Goal: Task Accomplishment & Management: Complete application form

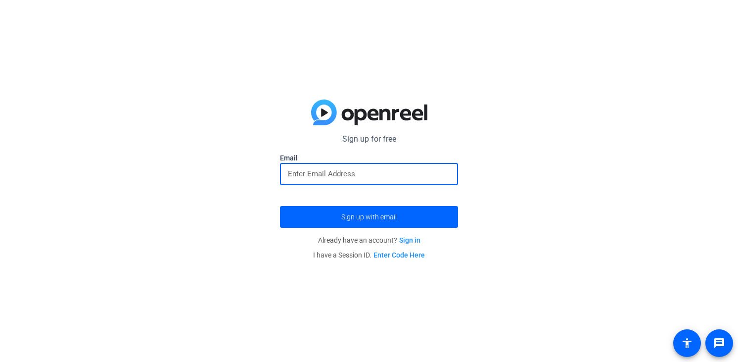
click at [366, 173] on input "email" at bounding box center [369, 174] width 162 height 12
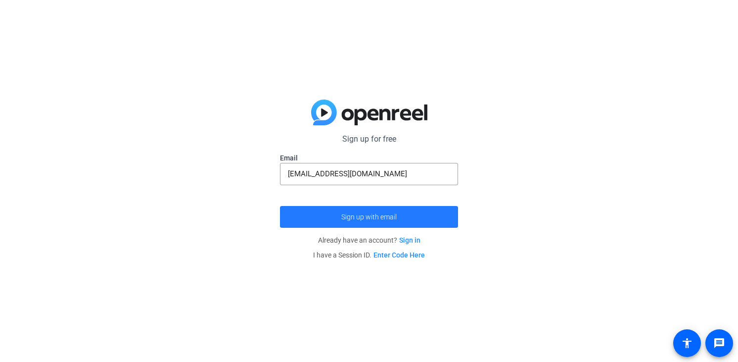
click at [381, 210] on span "submit" at bounding box center [369, 217] width 178 height 24
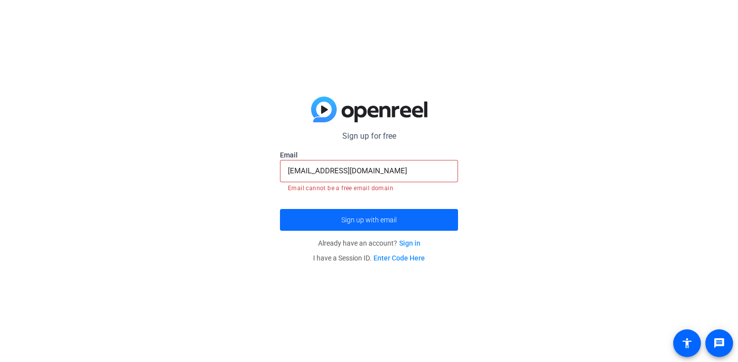
click at [382, 220] on span "Sign up with email" at bounding box center [368, 220] width 55 height 0
click at [372, 176] on input "[EMAIL_ADDRESS][DOMAIN_NAME]" at bounding box center [369, 171] width 162 height 12
click at [372, 176] on input "bpetty007@gmail.com" at bounding box center [369, 171] width 162 height 12
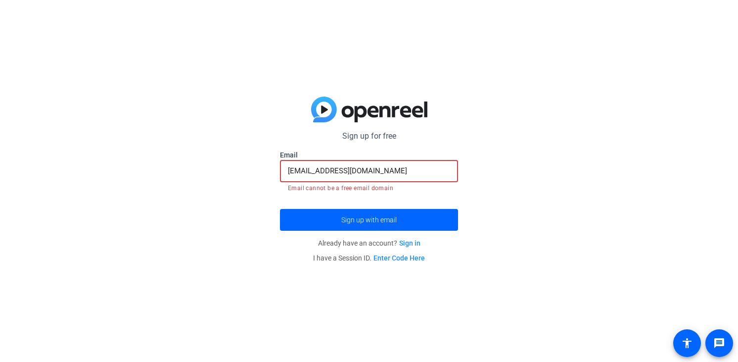
click at [369, 172] on input "bpetty007@gmail.com" at bounding box center [369, 171] width 162 height 12
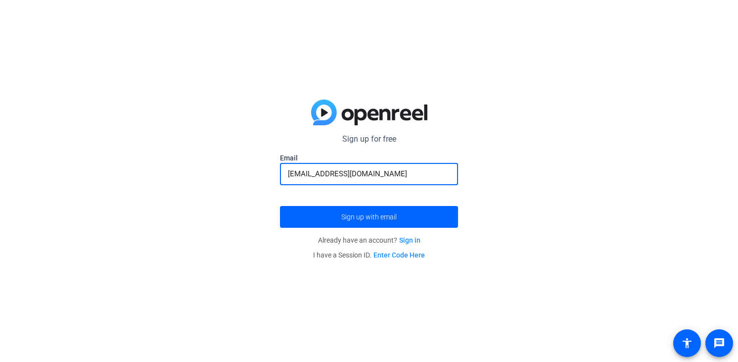
click at [280, 206] on button "Sign up with email" at bounding box center [369, 217] width 178 height 22
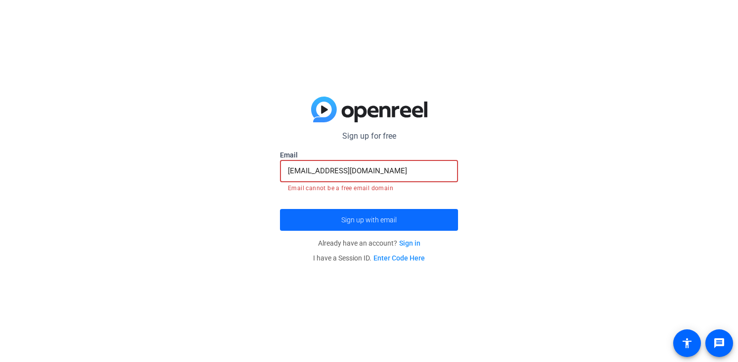
click at [360, 208] on span "submit" at bounding box center [369, 220] width 178 height 24
click at [350, 176] on input "benpetty7@gmail.com" at bounding box center [369, 171] width 162 height 12
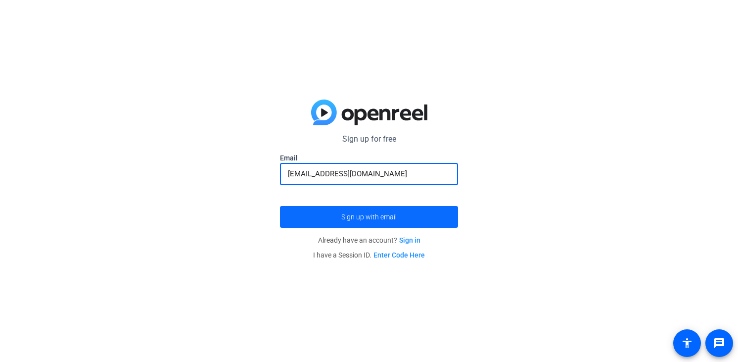
type input "bpetty@propelhealth.com"
click at [356, 211] on span "submit" at bounding box center [369, 217] width 178 height 24
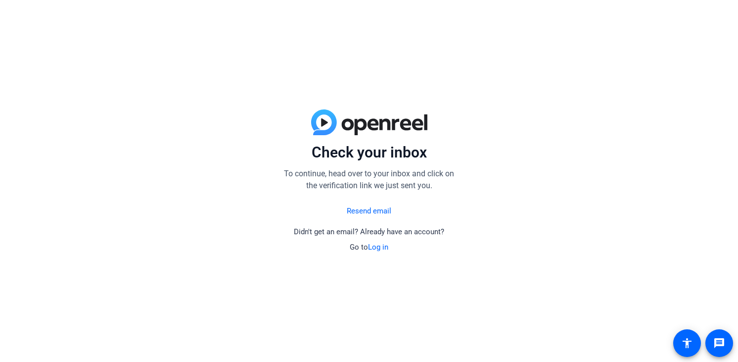
click at [380, 246] on link "Log in" at bounding box center [378, 246] width 20 height 9
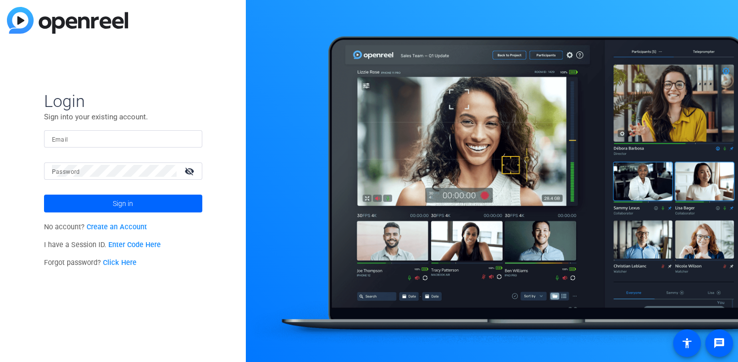
click at [165, 139] on input "Email" at bounding box center [123, 139] width 142 height 12
click at [125, 138] on input "Email" at bounding box center [123, 139] width 142 height 12
type input "bpetty@propelhealth.com"
click at [44, 194] on button "Sign in" at bounding box center [123, 203] width 158 height 18
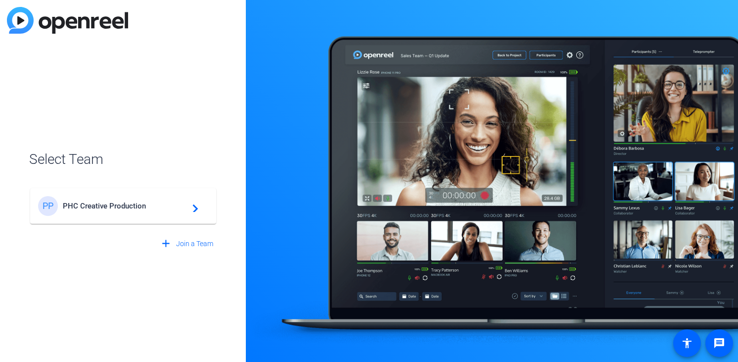
click at [88, 196] on div "PP PHC Creative Production navigate_next" at bounding box center [123, 206] width 170 height 20
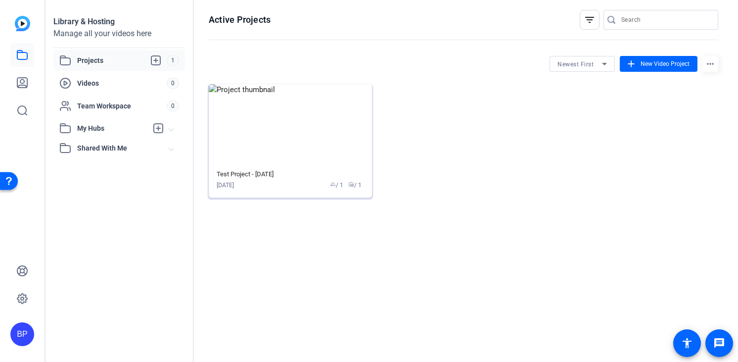
click at [277, 184] on div "Aug 12, 2025 group / 1 radio / 1" at bounding box center [290, 185] width 147 height 9
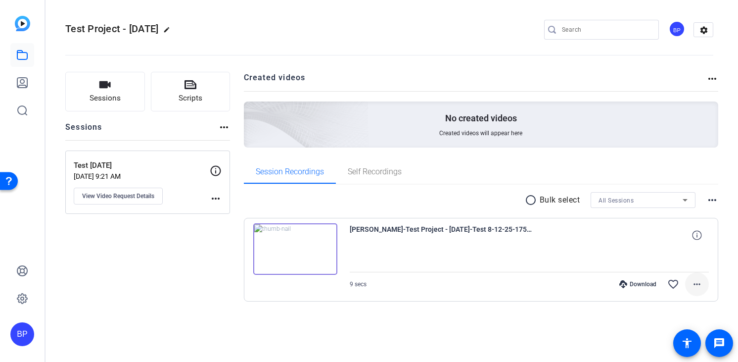
click at [697, 282] on mat-icon "more_horiz" at bounding box center [697, 284] width 12 height 12
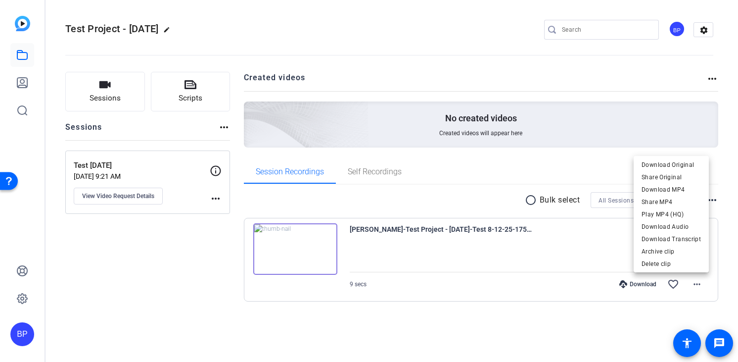
click at [494, 324] on div at bounding box center [369, 181] width 738 height 362
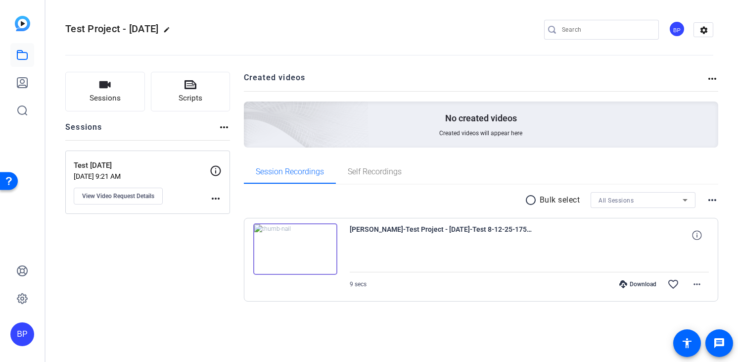
click at [168, 165] on p "Test 8/12/25" at bounding box center [142, 165] width 136 height 11
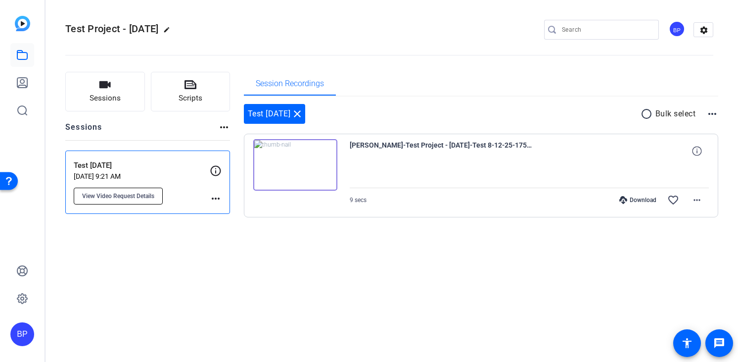
click at [139, 188] on button "View Video Request Details" at bounding box center [118, 195] width 89 height 17
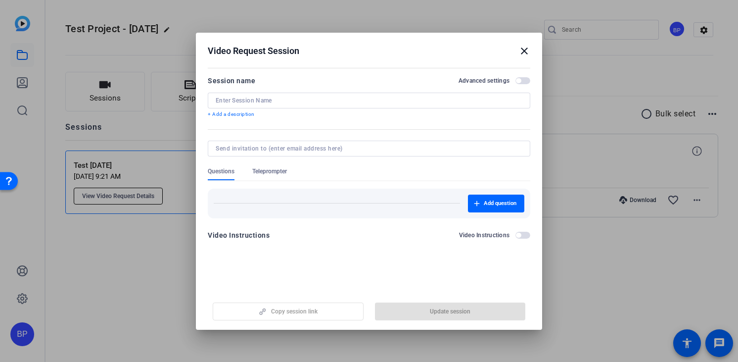
type input "Test 8/12/25"
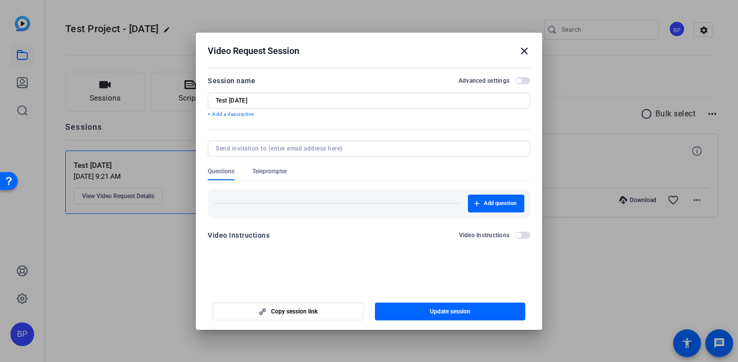
click at [525, 51] on mat-icon "close" at bounding box center [524, 51] width 12 height 12
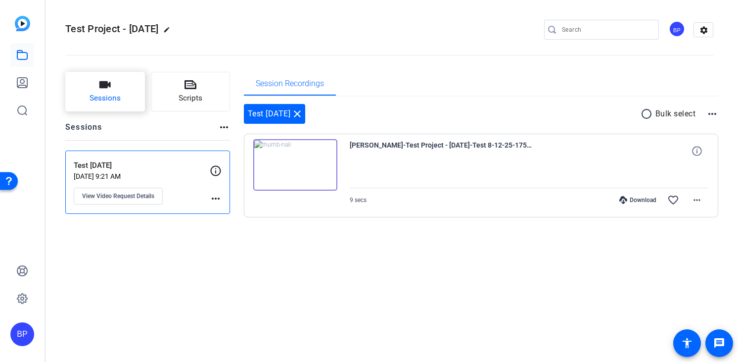
click at [127, 103] on button "Sessions" at bounding box center [105, 92] width 80 height 40
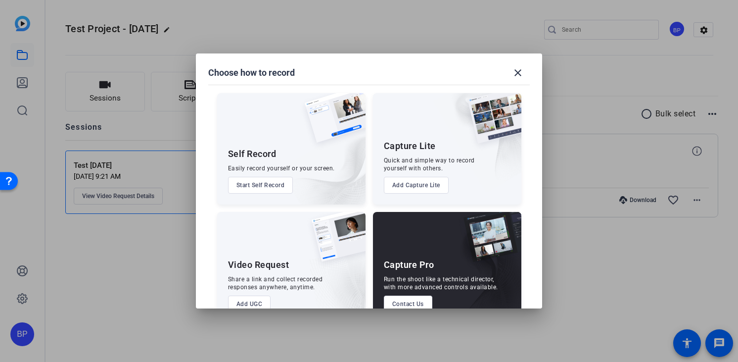
scroll to position [25, 0]
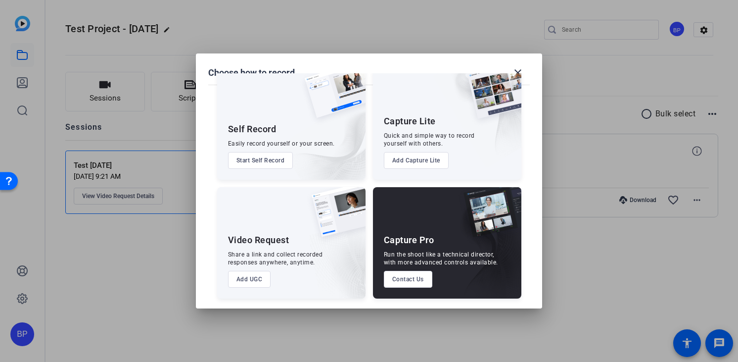
click at [252, 276] on button "Add UGC" at bounding box center [249, 279] width 43 height 17
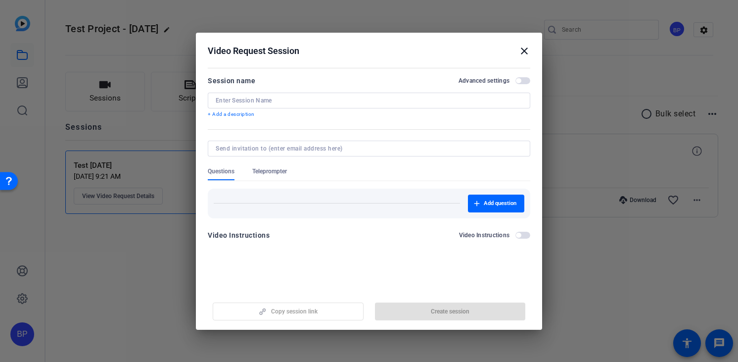
click at [279, 98] on input at bounding box center [369, 100] width 307 height 8
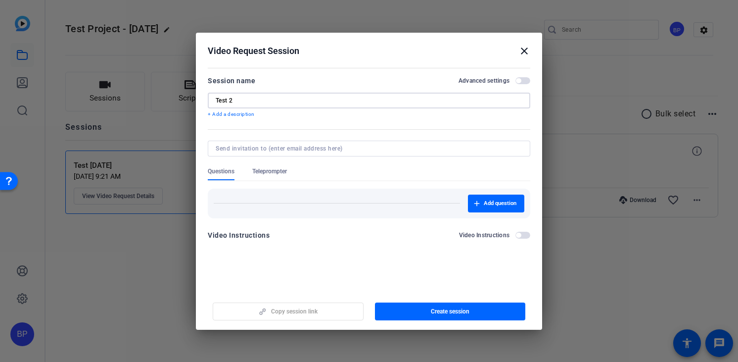
type input "Test 2"
click at [307, 232] on div "Video Instructions Video Instructions" at bounding box center [369, 235] width 323 height 12
click at [525, 80] on span "button" at bounding box center [522, 80] width 15 height 7
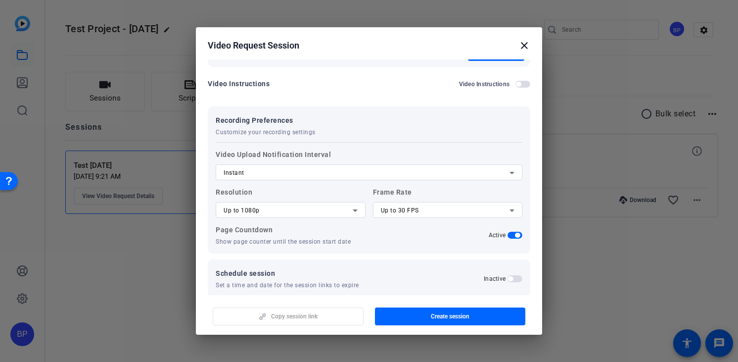
scroll to position [148, 0]
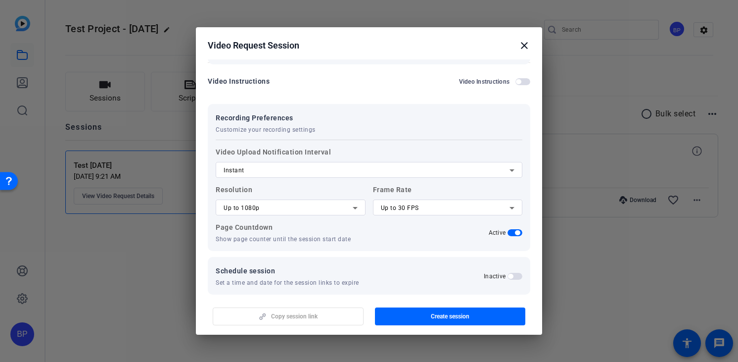
click at [524, 47] on mat-icon "close" at bounding box center [524, 46] width 12 height 12
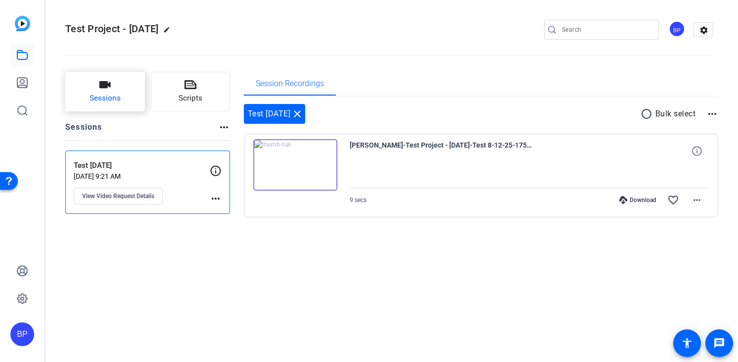
click at [114, 91] on button "Sessions" at bounding box center [105, 92] width 80 height 40
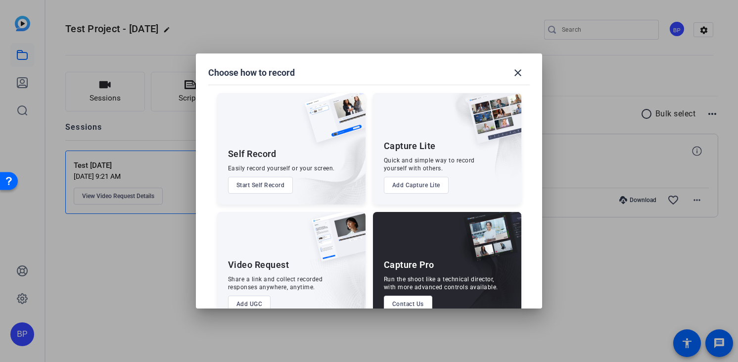
scroll to position [25, 0]
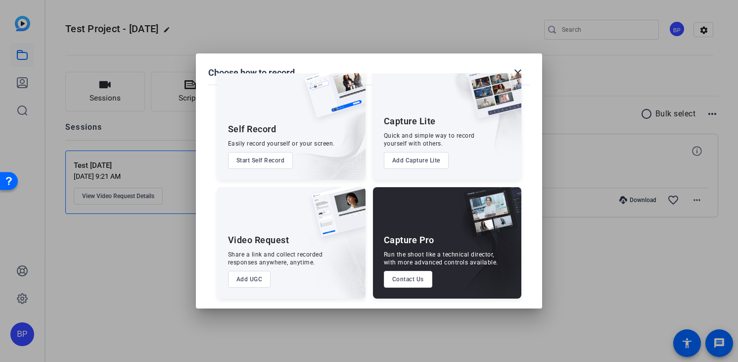
click at [421, 250] on div "Run the shoot like a technical director, with more advanced controls available." at bounding box center [441, 258] width 114 height 16
click at [282, 160] on button "Start Self Record" at bounding box center [260, 160] width 65 height 17
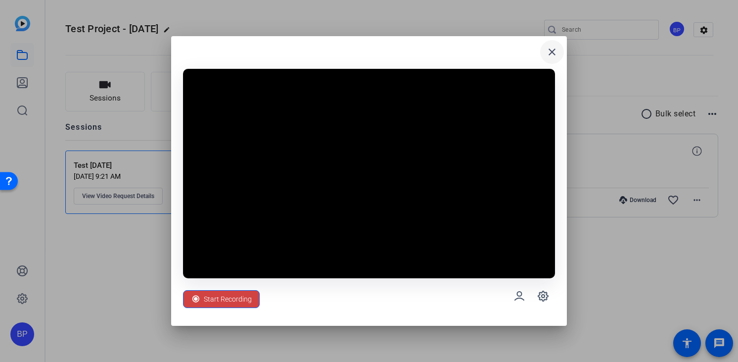
click at [556, 53] on mat-icon "close" at bounding box center [552, 52] width 12 height 12
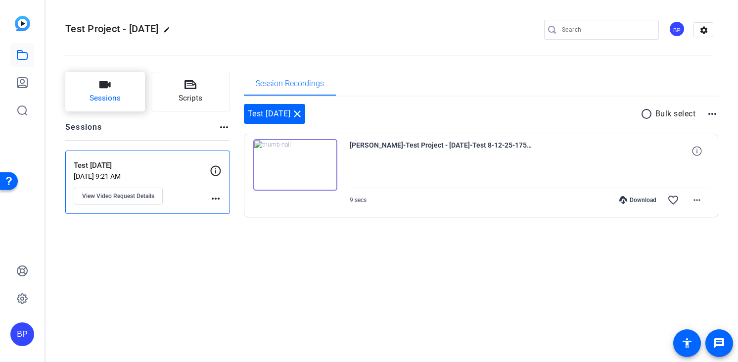
click at [96, 101] on span "Sessions" at bounding box center [105, 98] width 31 height 11
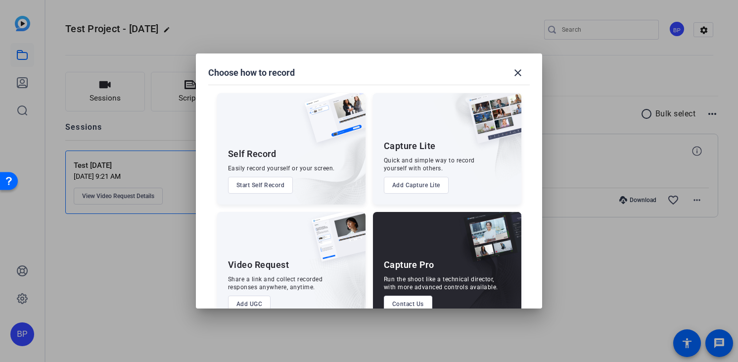
click at [425, 186] on button "Add Capture Lite" at bounding box center [416, 185] width 65 height 17
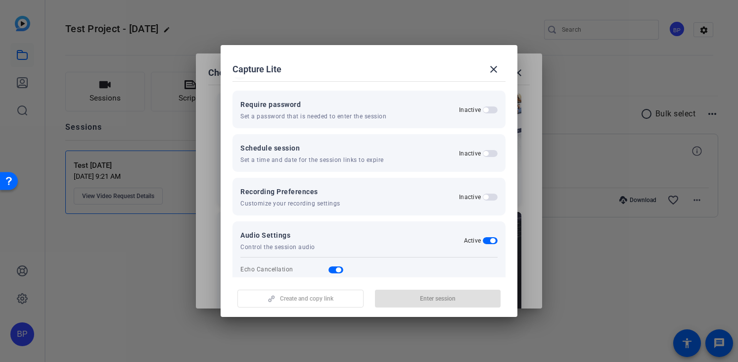
scroll to position [130, 0]
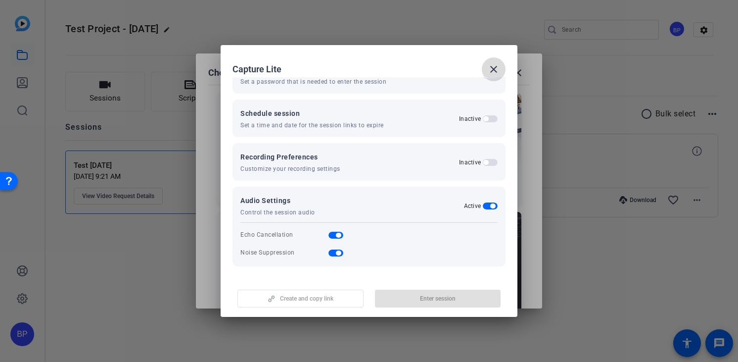
click at [494, 70] on mat-icon "close" at bounding box center [494, 69] width 12 height 12
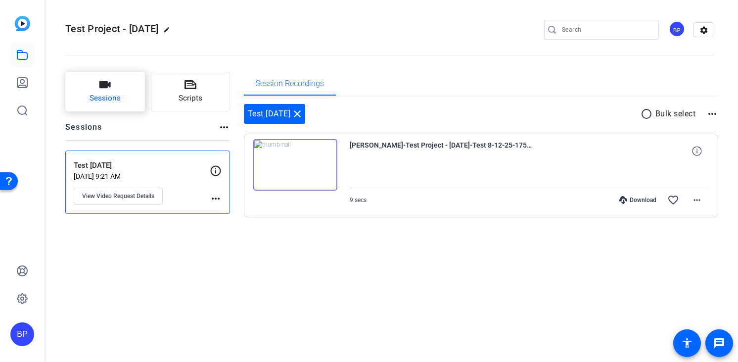
click at [101, 109] on button "Sessions" at bounding box center [105, 92] width 80 height 40
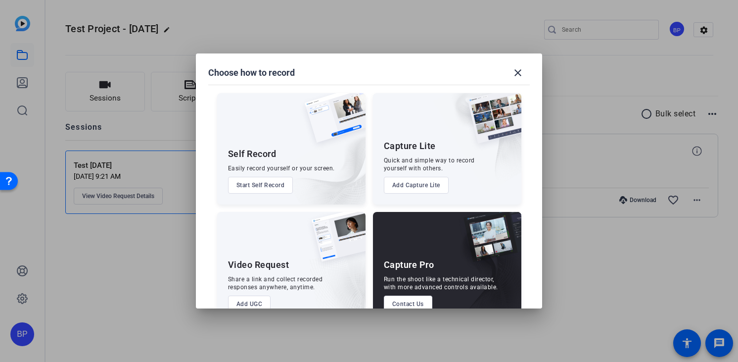
click at [432, 188] on button "Add Capture Lite" at bounding box center [416, 185] width 65 height 17
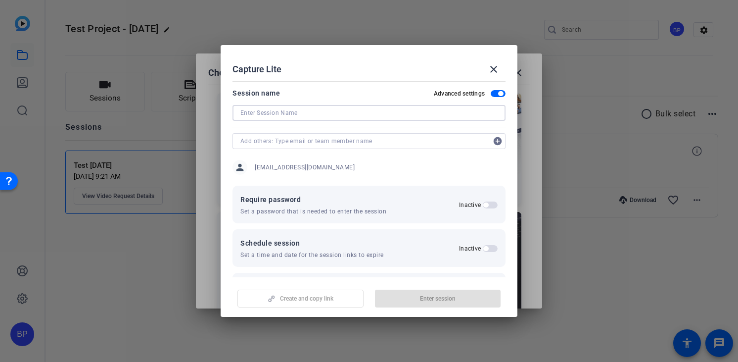
click at [383, 117] on input at bounding box center [368, 113] width 257 height 12
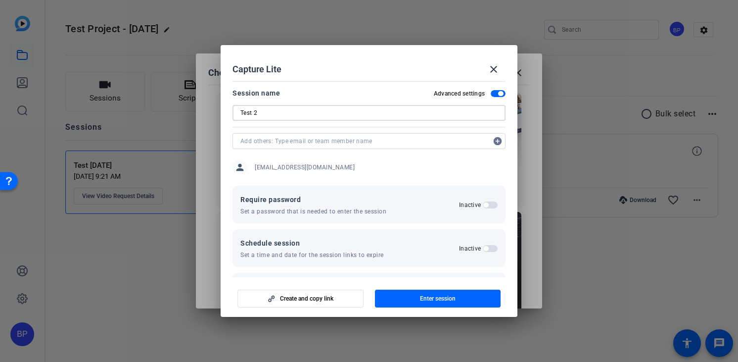
type input "Test 2"
click at [392, 134] on div at bounding box center [363, 141] width 247 height 16
click at [392, 140] on input "text" at bounding box center [363, 141] width 247 height 12
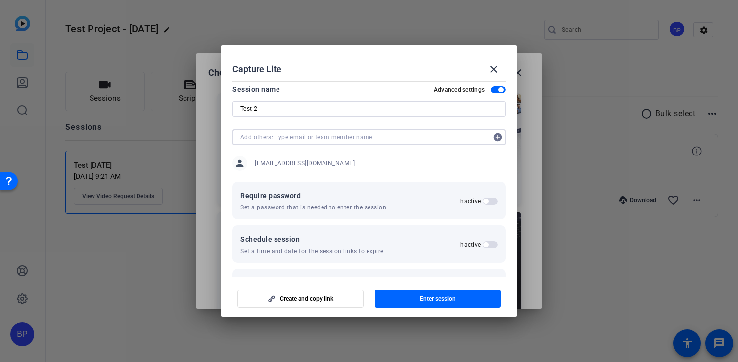
scroll to position [0, 0]
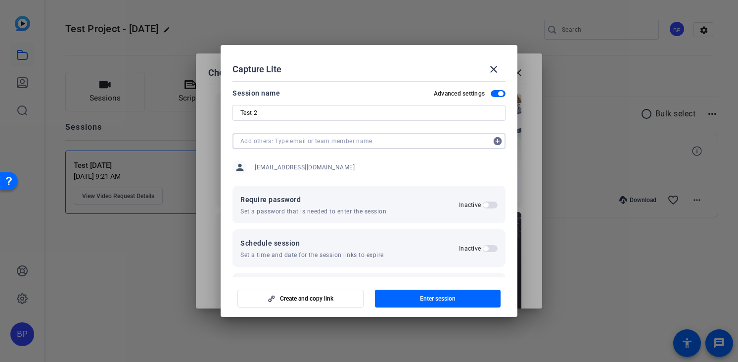
click at [395, 140] on input "text" at bounding box center [363, 141] width 247 height 12
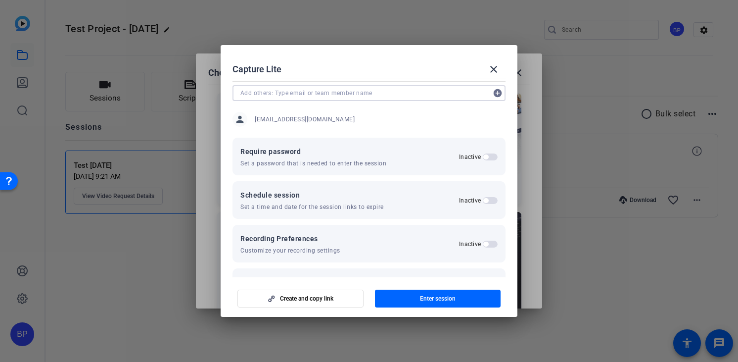
scroll to position [130, 0]
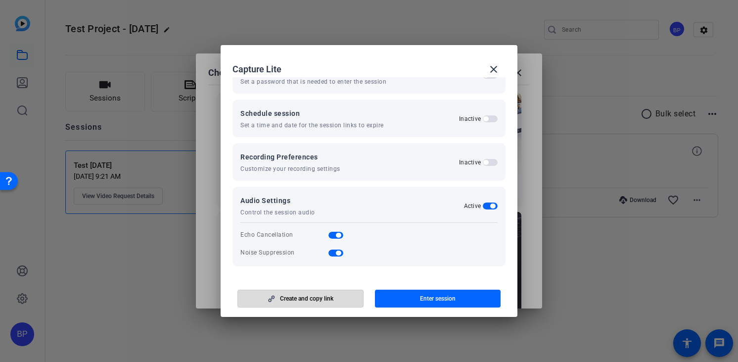
click at [334, 305] on span "button" at bounding box center [300, 298] width 125 height 24
click at [492, 68] on mat-icon "close" at bounding box center [494, 69] width 12 height 12
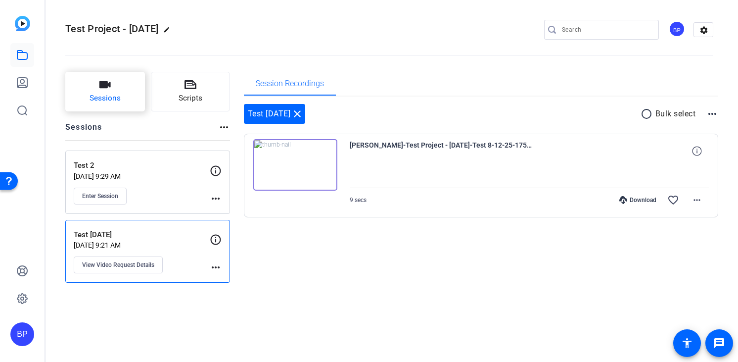
click at [127, 97] on button "Sessions" at bounding box center [105, 92] width 80 height 40
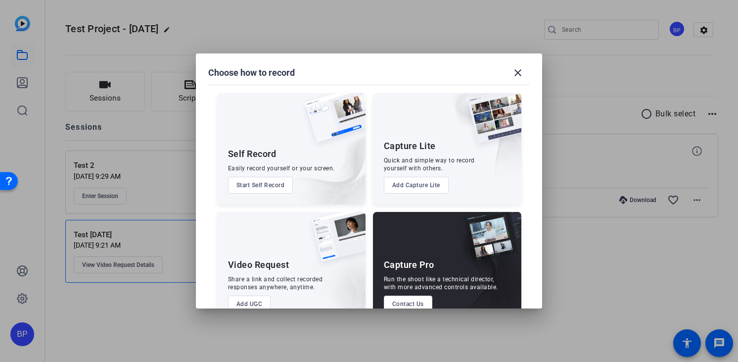
click at [321, 138] on img at bounding box center [331, 122] width 68 height 59
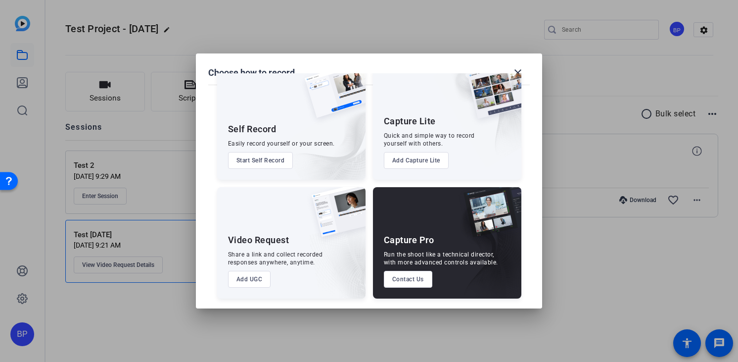
scroll to position [24, 0]
click at [423, 281] on button "Contact Us" at bounding box center [408, 279] width 48 height 17
click at [337, 231] on img at bounding box center [334, 217] width 61 height 60
click at [437, 239] on div "Capture Pro Run the shoot like a technical director, with more advanced control…" at bounding box center [447, 242] width 148 height 111
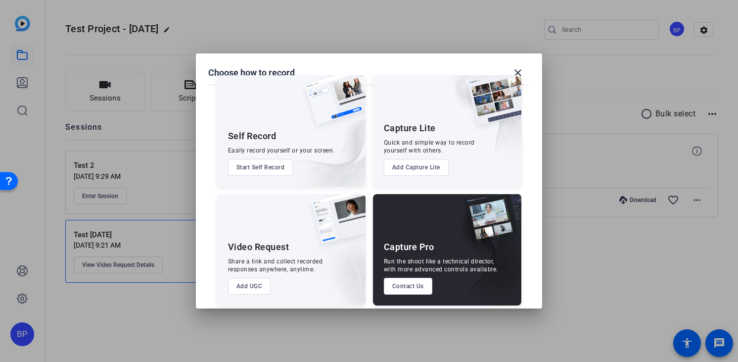
scroll to position [25, 0]
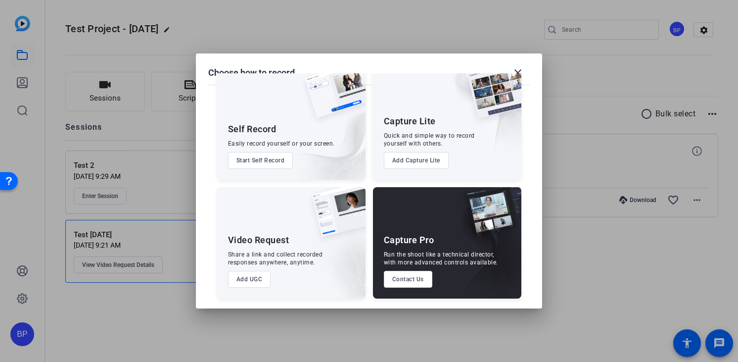
click at [419, 105] on div "Capture Lite Quick and simple way to record yourself with others. Add Capture L…" at bounding box center [447, 123] width 148 height 111
click at [326, 132] on img at bounding box center [322, 135] width 86 height 90
click at [318, 231] on img at bounding box center [334, 217] width 61 height 60
click at [413, 121] on div "Capture Lite" at bounding box center [410, 121] width 52 height 12
click at [520, 67] on mat-icon "close" at bounding box center [518, 73] width 12 height 12
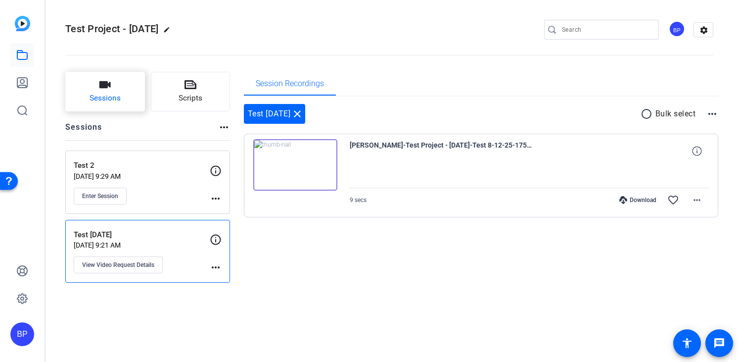
click at [114, 94] on span "Sessions" at bounding box center [105, 98] width 31 height 11
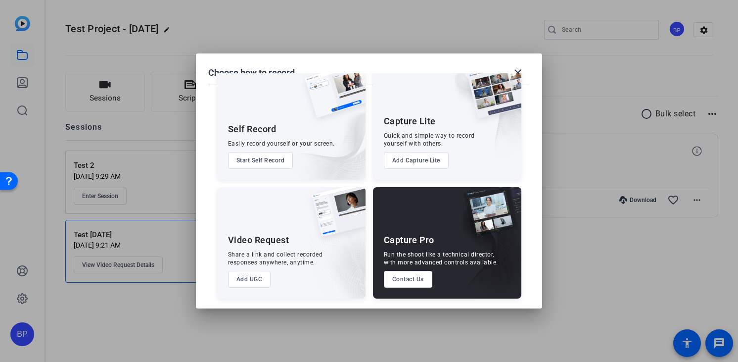
click at [432, 243] on div "Capture Pro Run the shoot like a technical director, with more advanced control…" at bounding box center [447, 242] width 148 height 111
click at [520, 74] on mat-icon "close" at bounding box center [518, 73] width 12 height 12
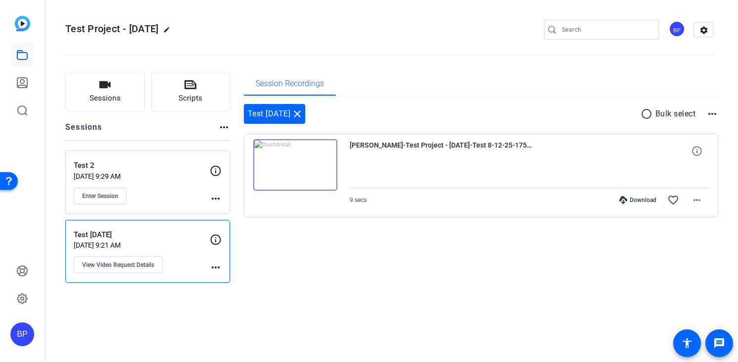
click at [31, 27] on div at bounding box center [22, 69] width 24 height 106
click at [29, 26] on img at bounding box center [22, 23] width 15 height 15
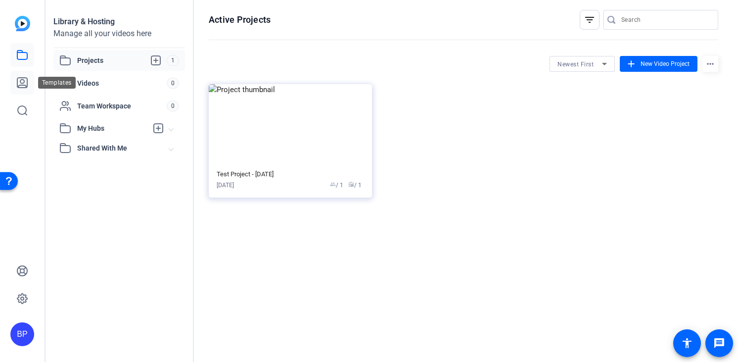
click at [25, 93] on link at bounding box center [22, 83] width 24 height 24
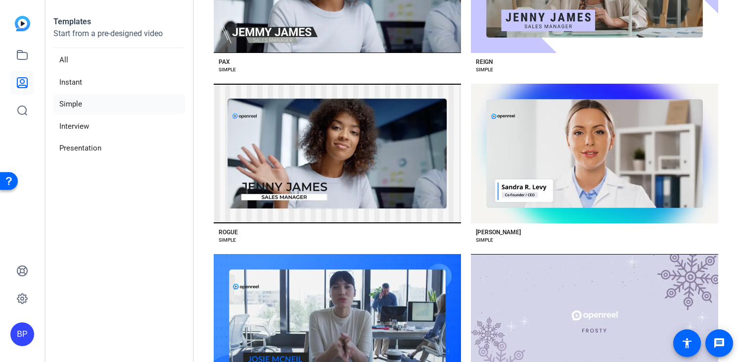
scroll to position [1586, 0]
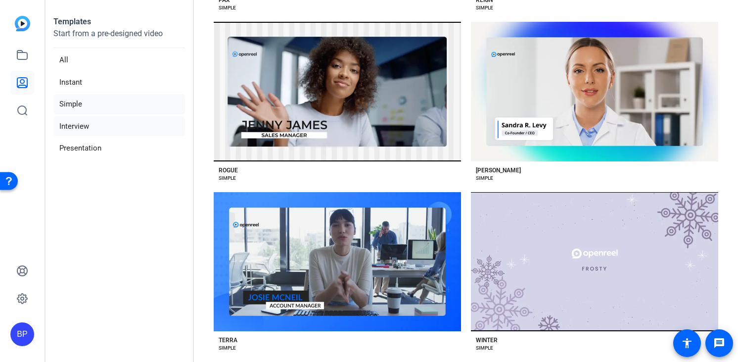
click at [97, 118] on li "Interview" at bounding box center [119, 126] width 132 height 20
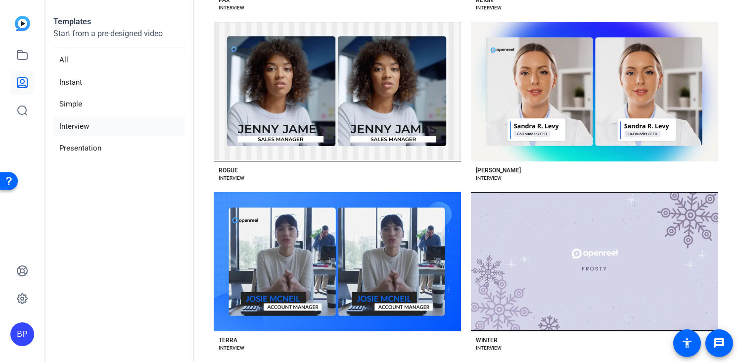
click at [22, 333] on div "BP" at bounding box center [22, 334] width 24 height 24
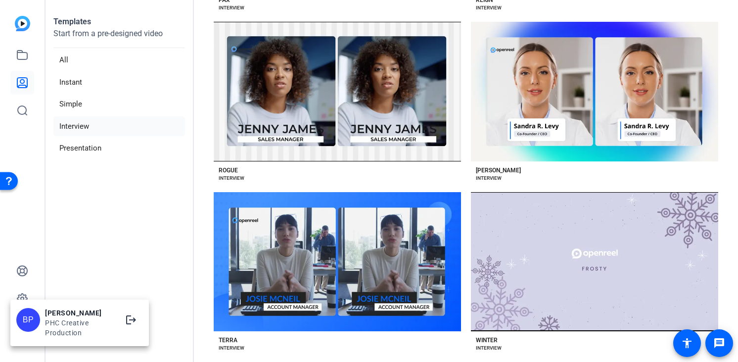
click at [67, 318] on div "PHC Creative Production" at bounding box center [79, 328] width 69 height 20
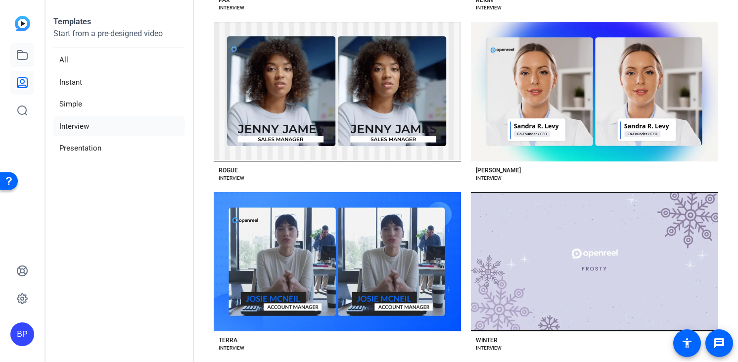
click at [26, 62] on link at bounding box center [22, 55] width 24 height 24
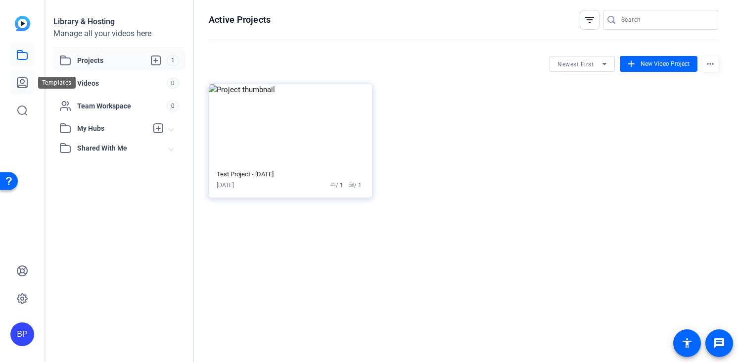
click at [25, 77] on icon at bounding box center [22, 83] width 12 height 12
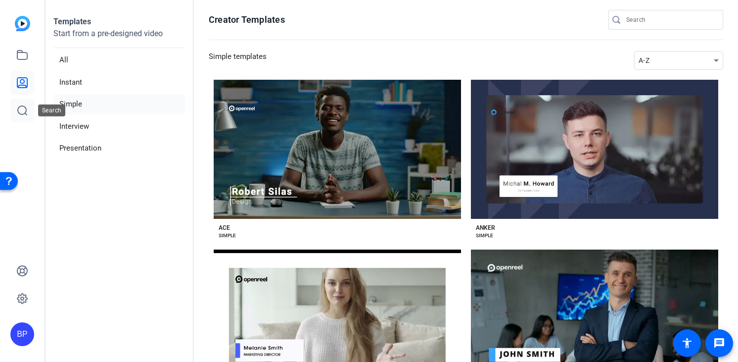
click at [25, 104] on icon at bounding box center [22, 110] width 12 height 12
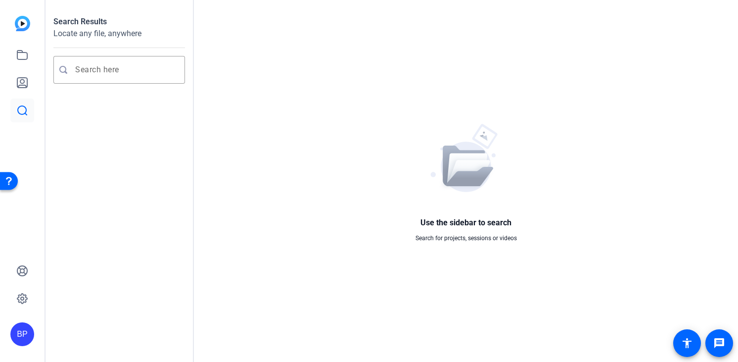
click at [28, 28] on img at bounding box center [22, 23] width 15 height 15
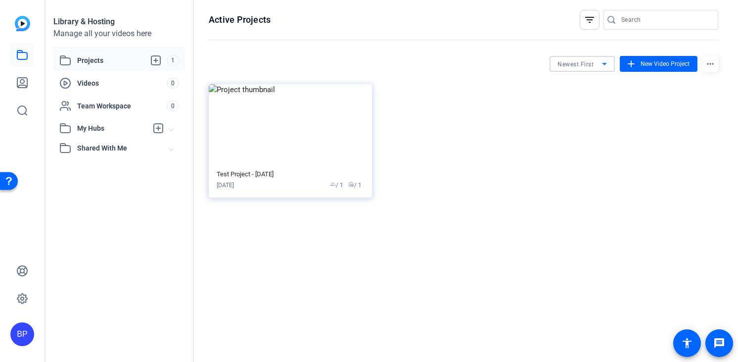
click at [608, 64] on icon at bounding box center [605, 64] width 12 height 12
click at [608, 64] on div at bounding box center [369, 181] width 738 height 362
click at [88, 23] on div "Library & Hosting" at bounding box center [119, 22] width 132 height 12
click at [23, 335] on div "BP" at bounding box center [22, 334] width 24 height 24
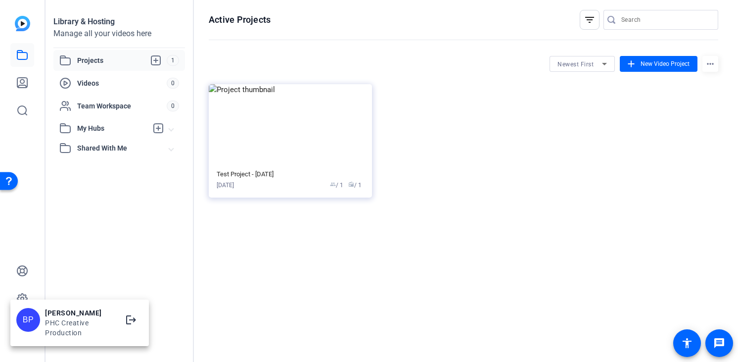
click at [23, 335] on ngx-avatar "BP" at bounding box center [28, 323] width 24 height 30
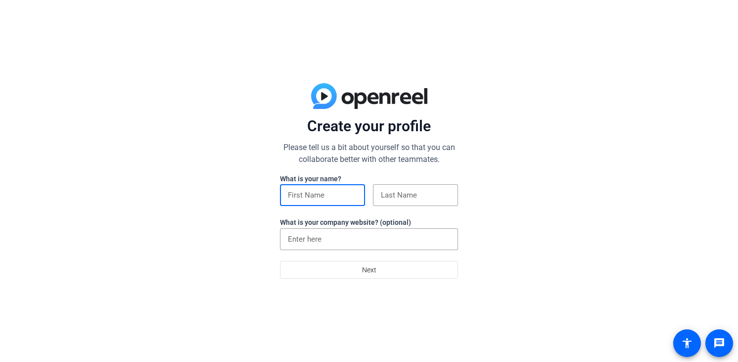
click at [319, 194] on input at bounding box center [322, 195] width 69 height 12
type input "Ben"
type input "[PERSON_NAME]"
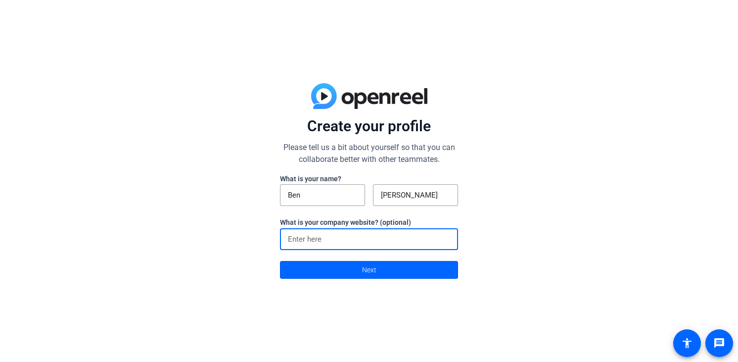
click at [337, 242] on input at bounding box center [369, 239] width 162 height 12
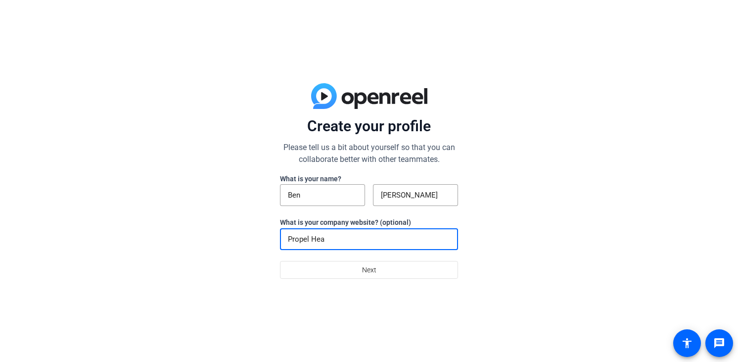
type input "Propel Heal"
drag, startPoint x: 351, startPoint y: 241, endPoint x: 264, endPoint y: 235, distance: 86.8
click at [264, 235] on div "Create your profile Please tell us a bit about yourself so that you can collabo…" at bounding box center [369, 181] width 738 height 362
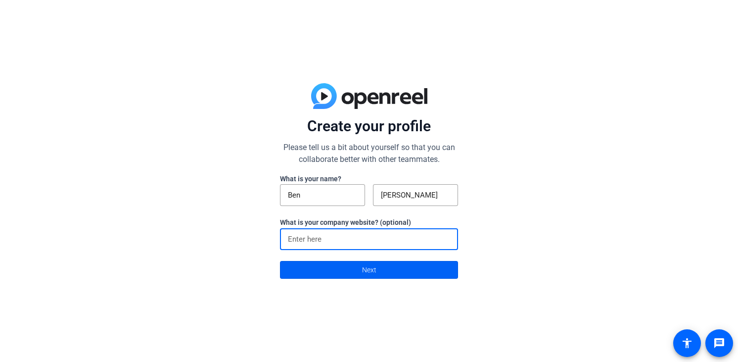
click at [320, 268] on span at bounding box center [368, 270] width 177 height 24
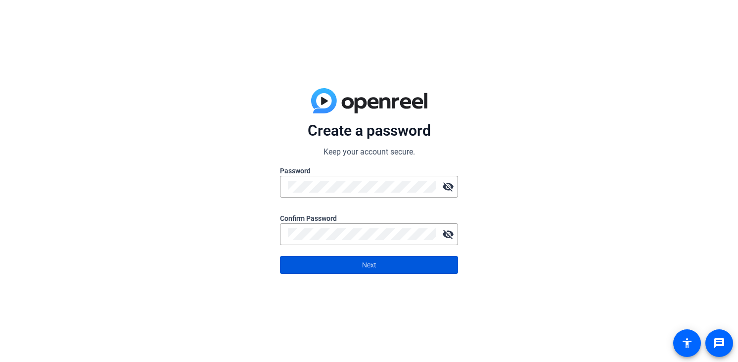
click at [354, 268] on span at bounding box center [368, 265] width 177 height 24
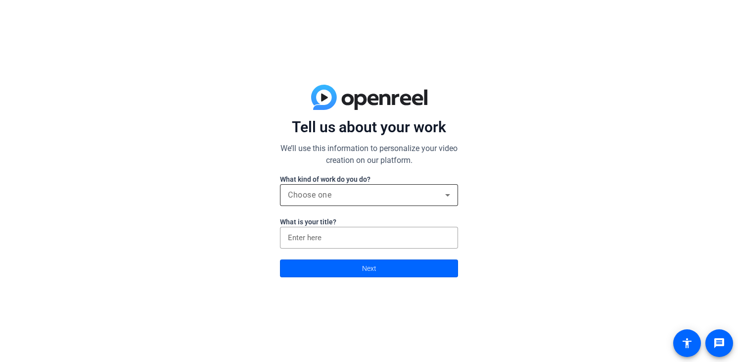
click at [360, 202] on div "Choose one" at bounding box center [369, 195] width 162 height 22
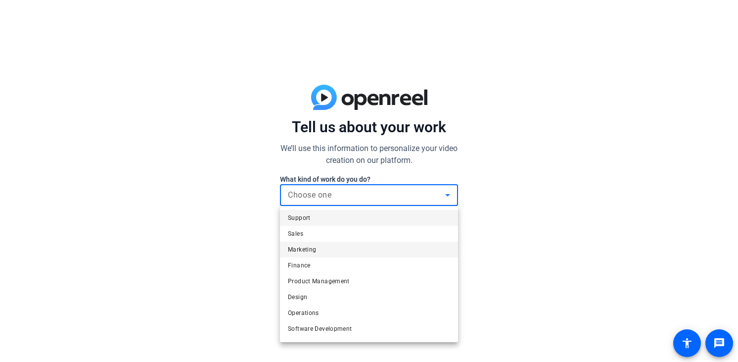
click at [340, 246] on mat-option "Marketing" at bounding box center [369, 249] width 178 height 16
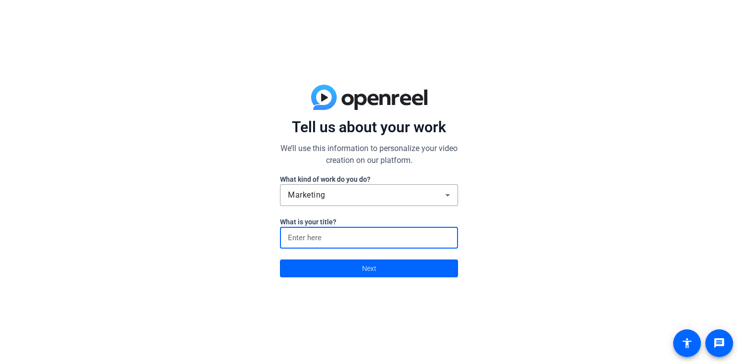
click at [343, 234] on input at bounding box center [369, 238] width 162 height 12
type input "Senior Creative Producer"
click at [358, 268] on span at bounding box center [368, 268] width 177 height 24
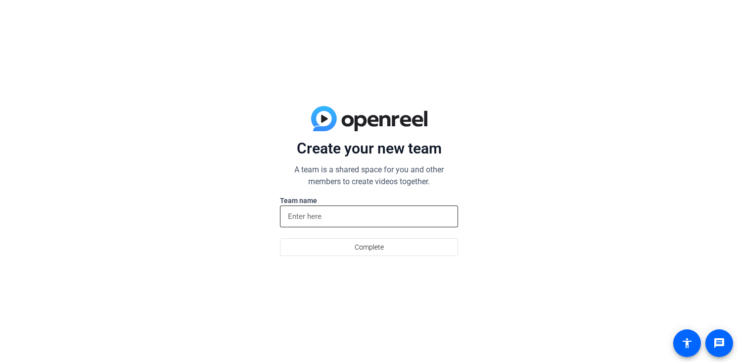
click at [345, 216] on input at bounding box center [369, 216] width 162 height 12
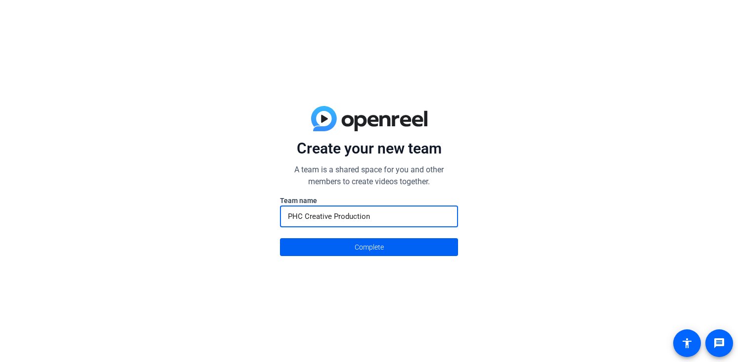
type input "PHC Creative Production"
click at [356, 247] on span "Complete" at bounding box center [369, 246] width 29 height 19
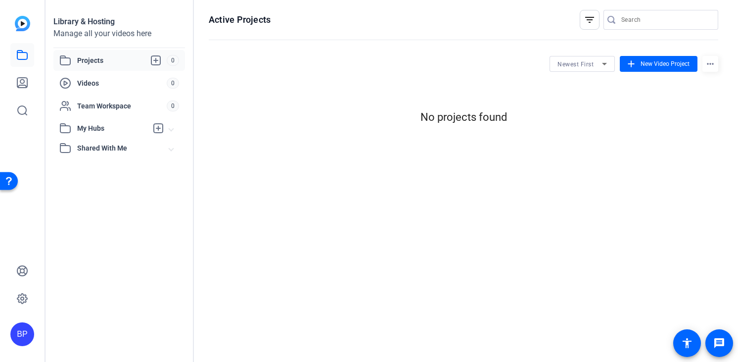
click at [588, 54] on openreel-hosting-projects "Newest First add New Video Project more_horiz No projects found" at bounding box center [464, 94] width 510 height 86
click at [643, 65] on span "New Video Project" at bounding box center [665, 63] width 49 height 9
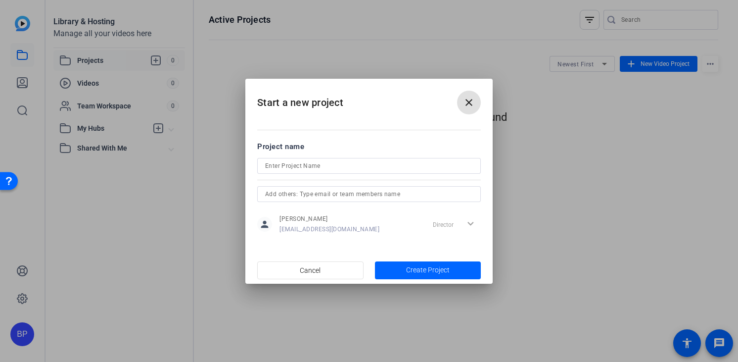
click at [349, 195] on input "text" at bounding box center [369, 194] width 208 height 12
click at [341, 266] on span "button" at bounding box center [310, 270] width 105 height 24
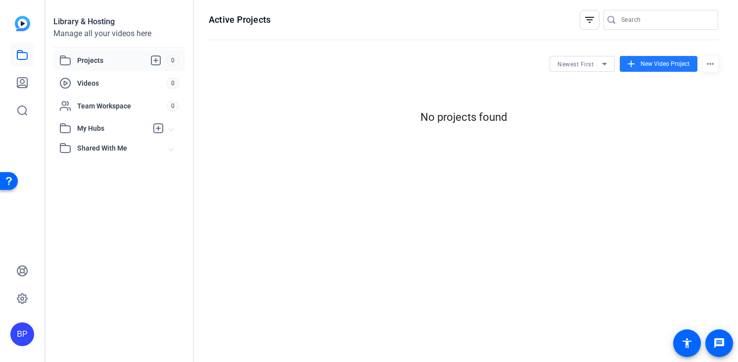
click at [651, 67] on span "New Video Project" at bounding box center [665, 63] width 49 height 9
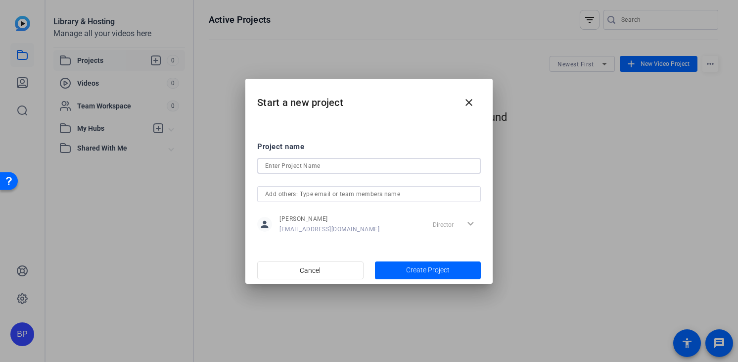
click at [418, 166] on input at bounding box center [369, 166] width 208 height 12
click at [467, 100] on mat-icon "close" at bounding box center [469, 102] width 12 height 12
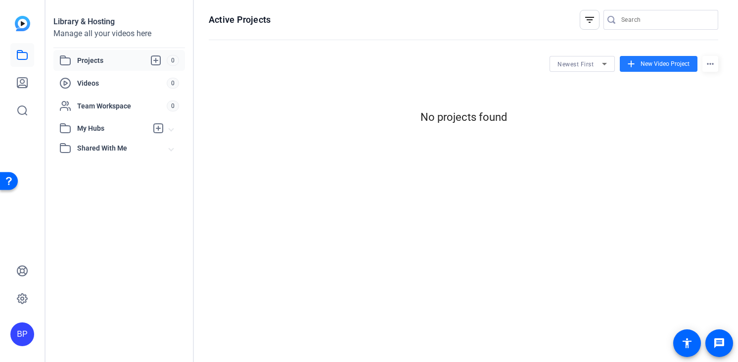
click at [124, 62] on span "Projects" at bounding box center [122, 60] width 90 height 12
click at [119, 81] on span "Videos" at bounding box center [122, 83] width 90 height 10
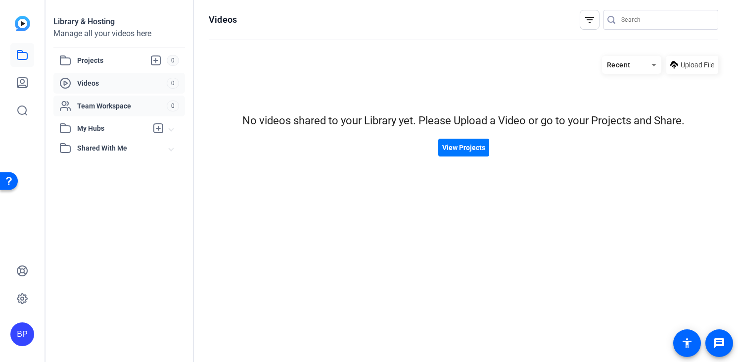
click at [109, 111] on div "Team Workspace" at bounding box center [112, 106] width 107 height 12
click at [105, 127] on span "My Hubs" at bounding box center [112, 128] width 70 height 10
click at [106, 64] on span "Projects" at bounding box center [122, 60] width 90 height 12
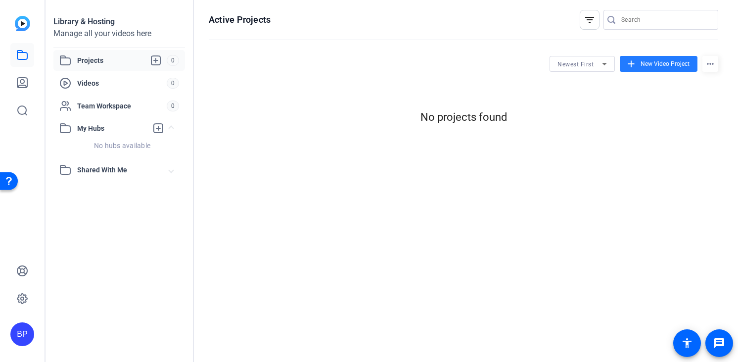
click at [647, 66] on span "New Video Project" at bounding box center [665, 63] width 49 height 9
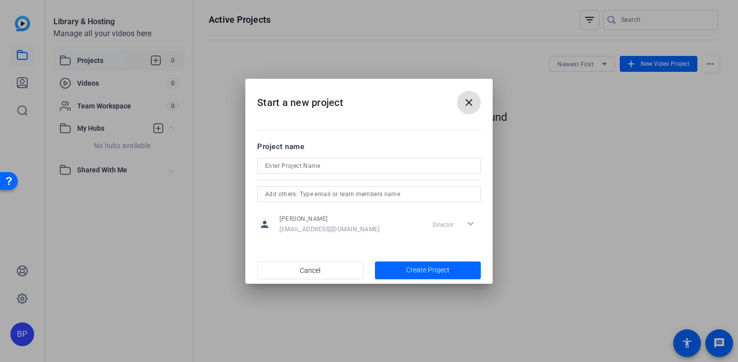
click at [377, 173] on div at bounding box center [369, 166] width 208 height 16
type input "Test Project - [DATE]"
click at [365, 190] on input "text" at bounding box center [369, 194] width 208 height 12
click at [405, 268] on span "button" at bounding box center [428, 270] width 106 height 24
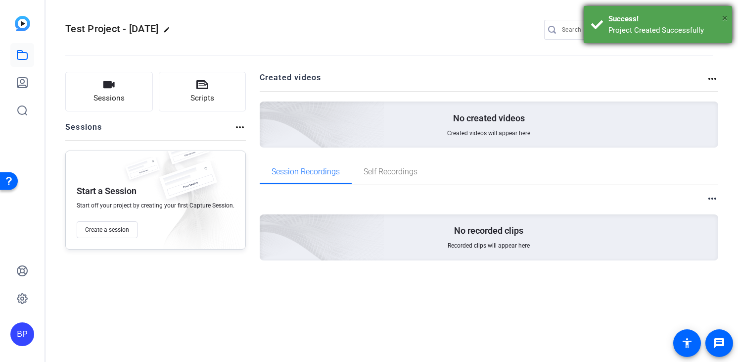
click at [725, 14] on span "×" at bounding box center [724, 18] width 5 height 12
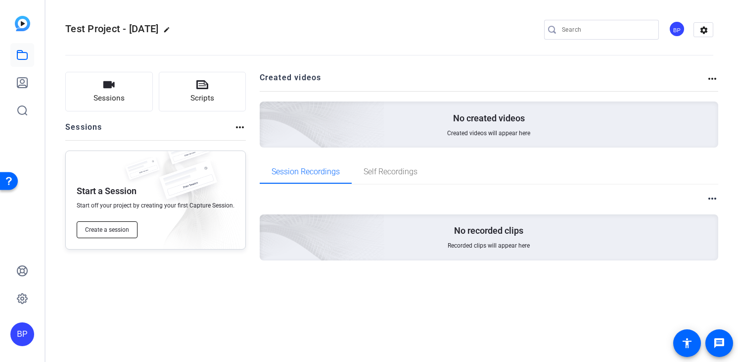
click at [124, 232] on span "Create a session" at bounding box center [107, 230] width 44 height 8
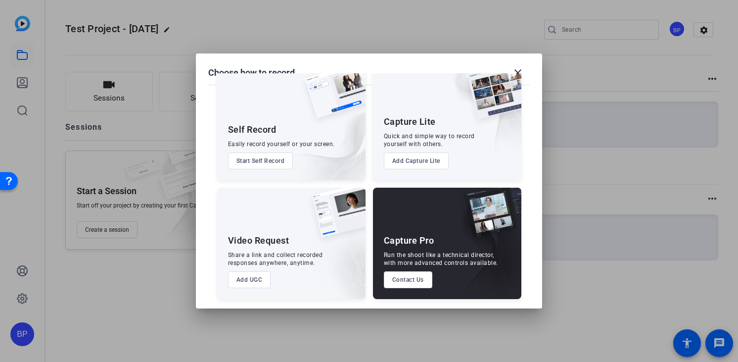
scroll to position [25, 0]
click at [289, 273] on div "Video Request Share a link and collect recorded responses anywhere, anytime. Ad…" at bounding box center [291, 242] width 148 height 111
click at [249, 279] on button "Add UGC" at bounding box center [249, 279] width 43 height 17
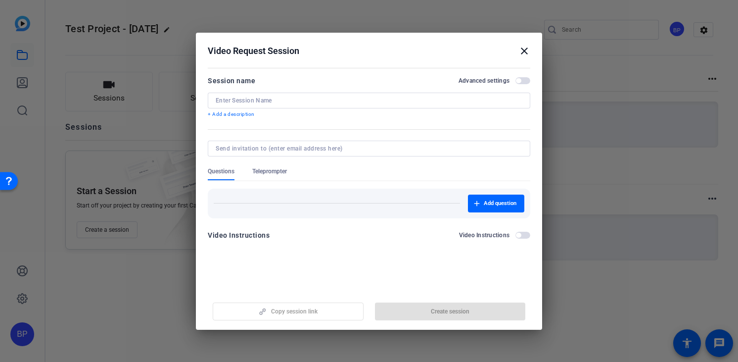
click at [527, 78] on span "button" at bounding box center [522, 80] width 15 height 7
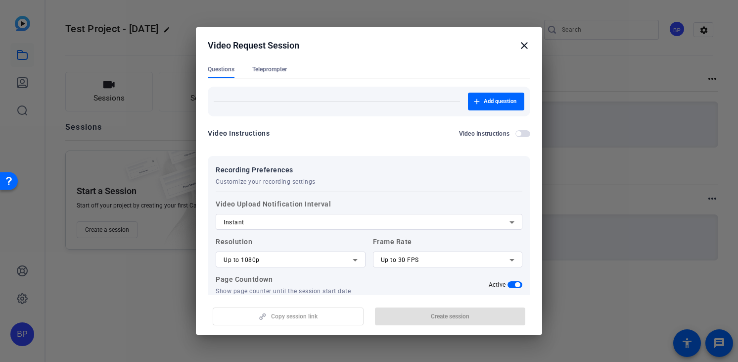
scroll to position [0, 0]
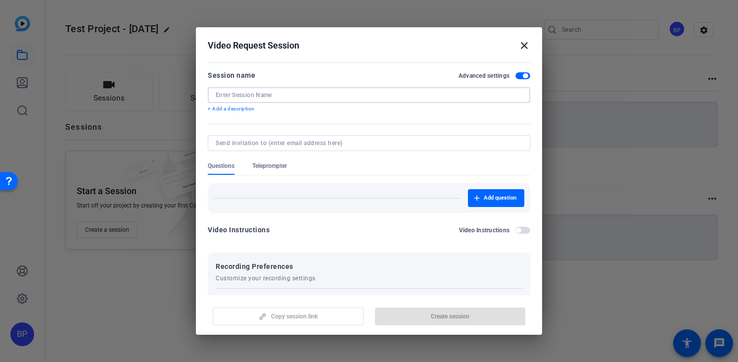
click at [305, 95] on input at bounding box center [369, 95] width 307 height 8
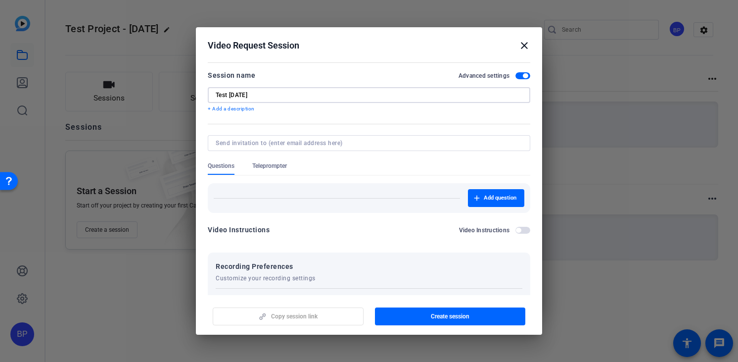
type input "Test 8/12/25"
click at [302, 124] on mat-divider at bounding box center [369, 124] width 323 height 0
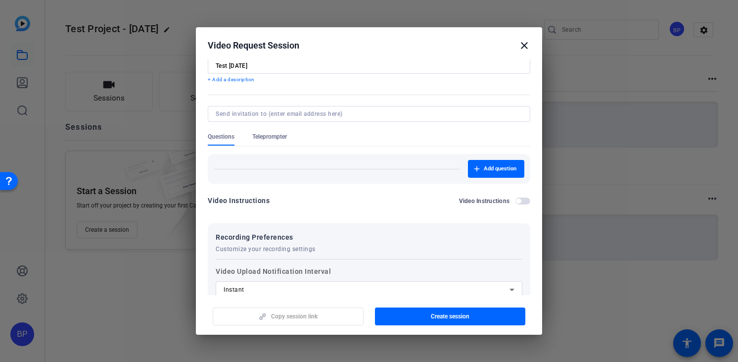
scroll to position [49, 0]
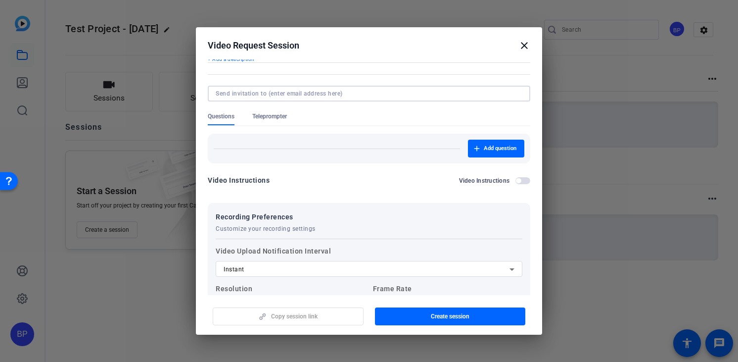
click at [383, 93] on input at bounding box center [367, 94] width 303 height 8
type input "bpetty007@gmail.co"
click at [447, 116] on form "Session name Advanced settings Test 8/12/25 + Add a description Questions Telep…" at bounding box center [369, 206] width 323 height 373
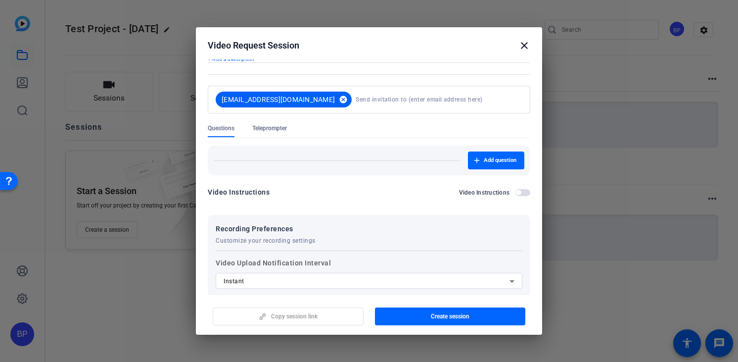
click at [335, 102] on mat-icon "cancel" at bounding box center [343, 99] width 17 height 9
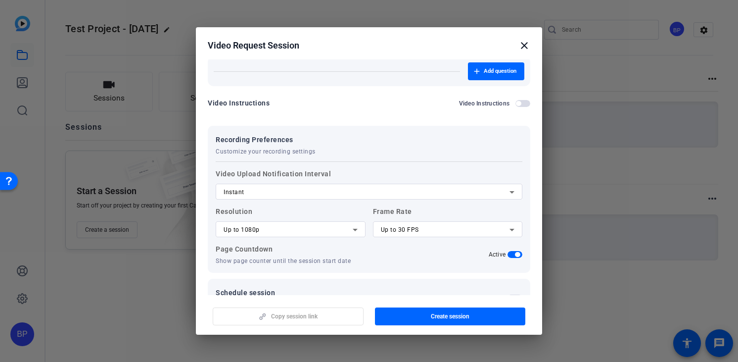
scroll to position [141, 0]
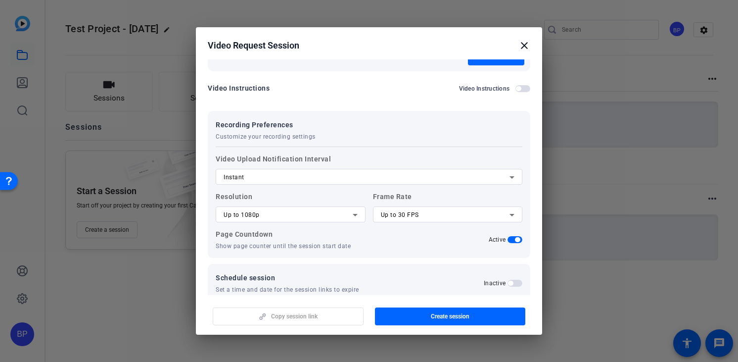
click at [303, 183] on div "Instant" at bounding box center [367, 177] width 286 height 12
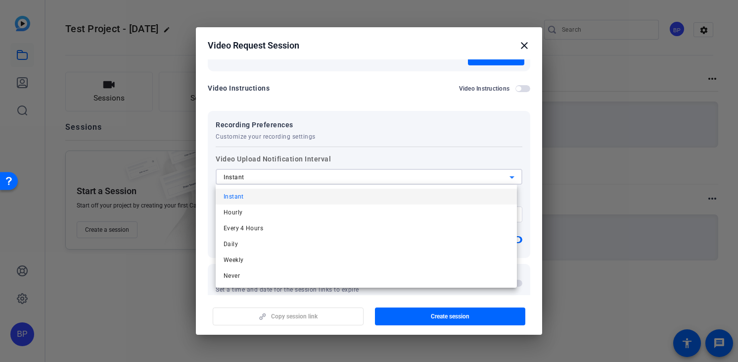
click at [302, 191] on mat-option "Instant" at bounding box center [366, 196] width 301 height 16
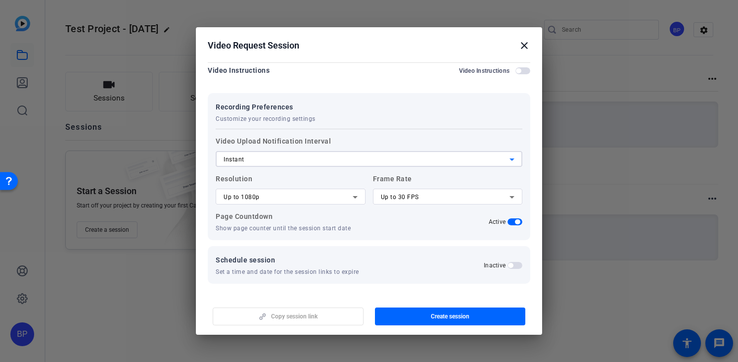
scroll to position [153, 0]
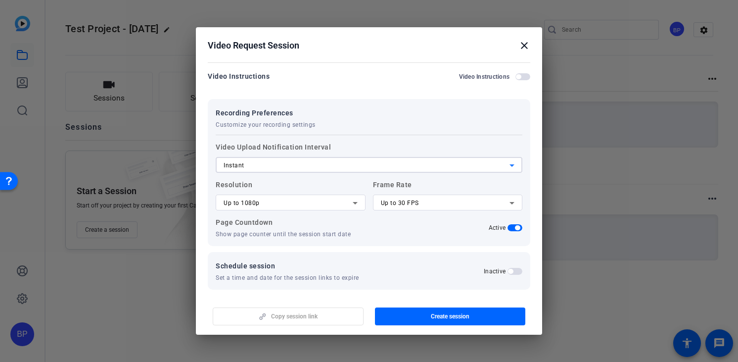
click at [305, 198] on div "Up to 1080p" at bounding box center [288, 203] width 129 height 12
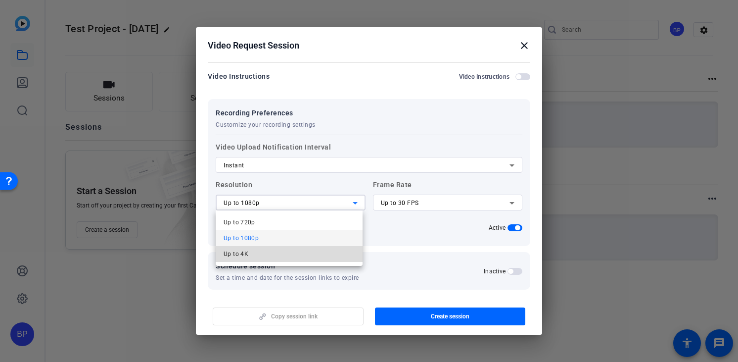
click at [291, 257] on mat-option "Up to 4K" at bounding box center [289, 254] width 147 height 16
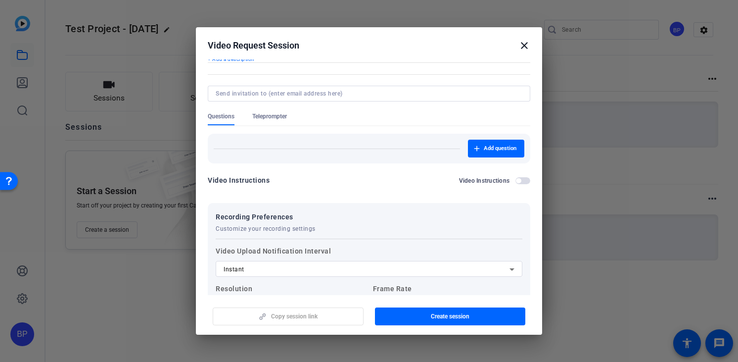
scroll to position [37, 0]
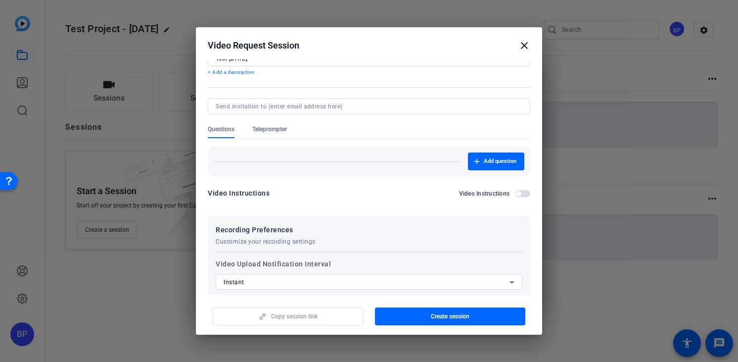
click at [284, 134] on span "Teleprompter" at bounding box center [269, 131] width 35 height 13
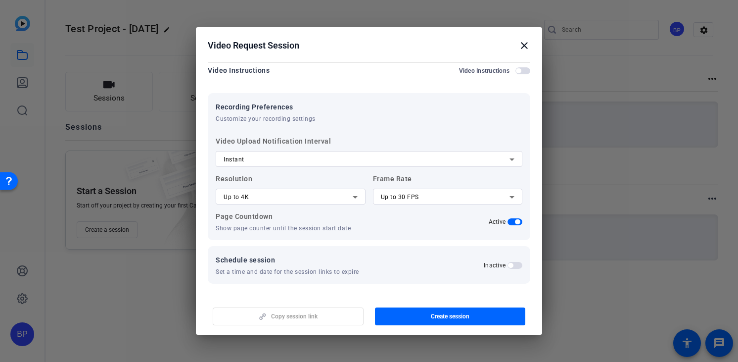
scroll to position [0, 0]
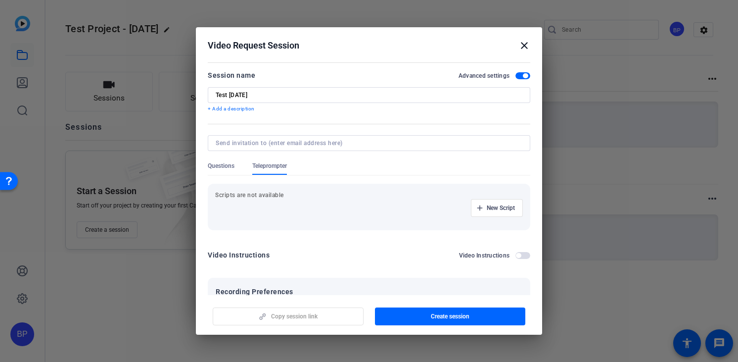
click at [304, 213] on div "New Script" at bounding box center [369, 208] width 308 height 18
click at [407, 321] on span "button" at bounding box center [450, 316] width 151 height 24
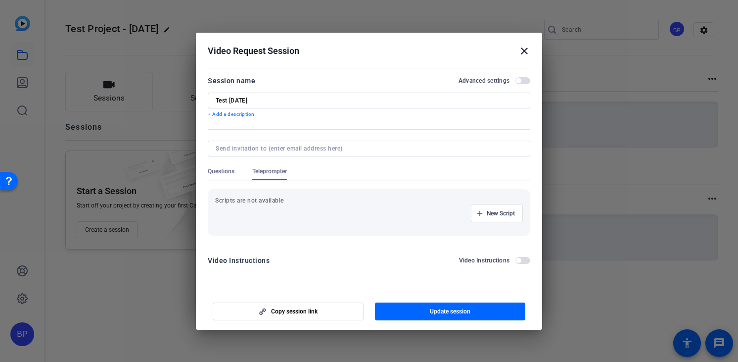
click at [526, 49] on mat-icon "close" at bounding box center [524, 51] width 12 height 12
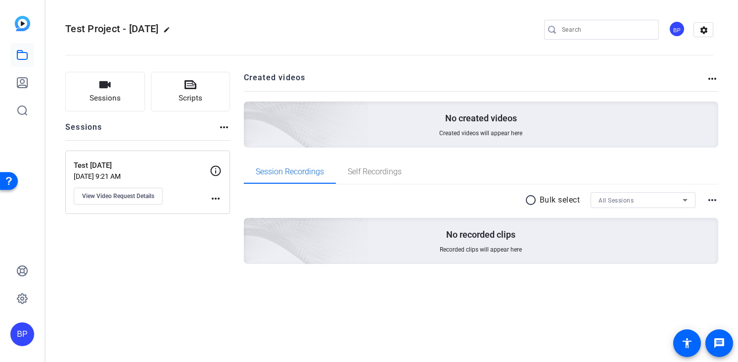
click at [147, 172] on p "Aug 12, 2025 @ 9:21 AM" at bounding box center [142, 176] width 136 height 8
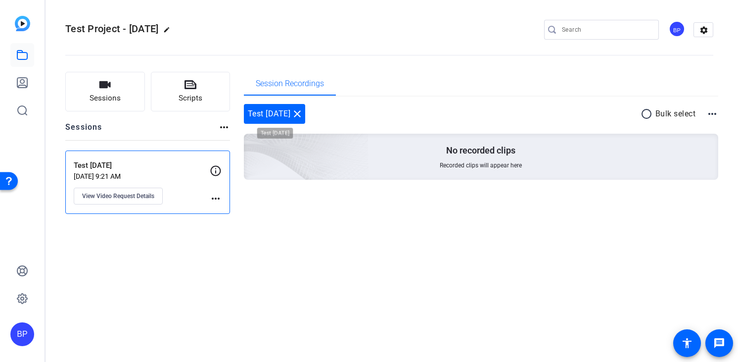
click at [279, 116] on div "Test 8/12/25 close" at bounding box center [275, 114] width 62 height 20
click at [168, 177] on p "Aug 12, 2025 @ 9:21 AM" at bounding box center [142, 176] width 136 height 8
click at [221, 199] on mat-icon "more_horiz" at bounding box center [216, 198] width 12 height 12
click at [221, 199] on div at bounding box center [369, 181] width 738 height 362
click at [135, 195] on span "View Video Request Details" at bounding box center [118, 196] width 72 height 8
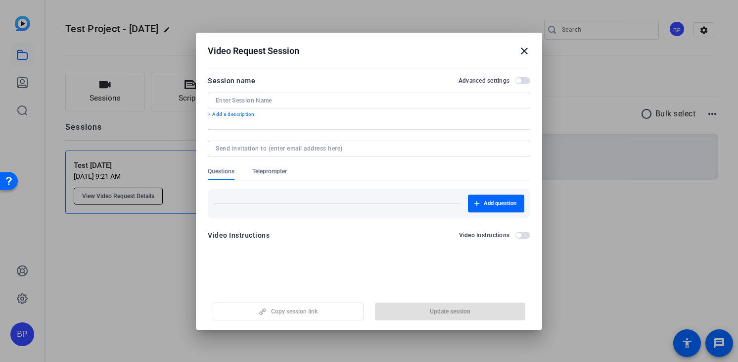
type input "Test 8/12/25"
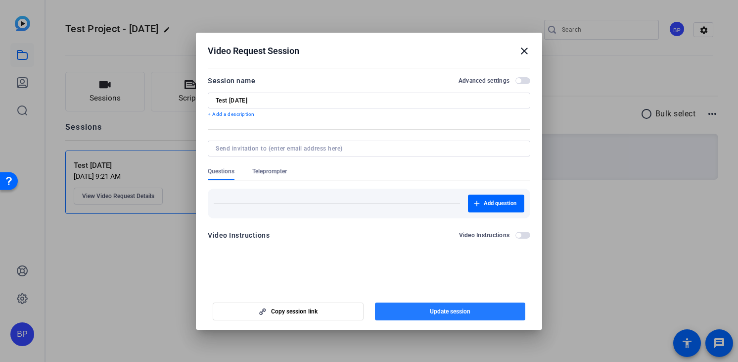
click at [417, 314] on span "button" at bounding box center [450, 311] width 151 height 24
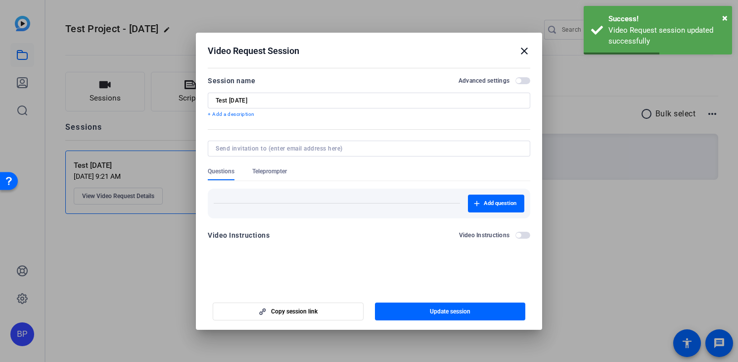
click at [528, 48] on mat-icon "close" at bounding box center [524, 51] width 12 height 12
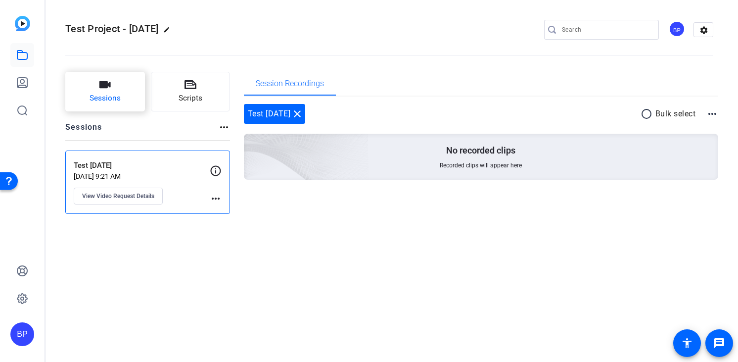
click at [96, 93] on span "Sessions" at bounding box center [105, 98] width 31 height 11
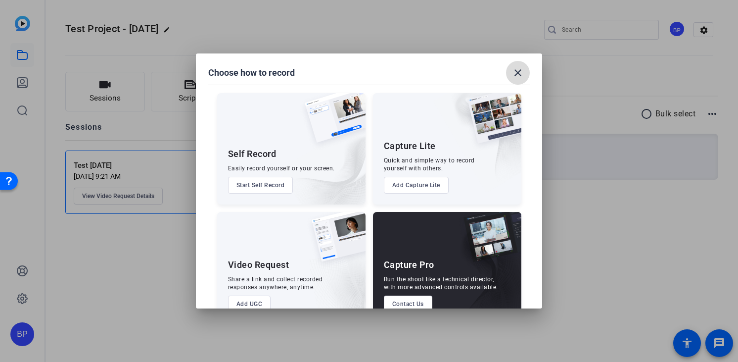
click at [515, 69] on mat-icon "close" at bounding box center [518, 73] width 12 height 12
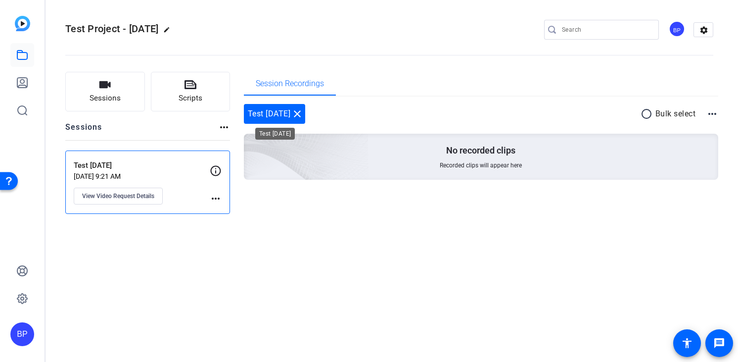
click at [302, 113] on mat-icon "close" at bounding box center [297, 114] width 12 height 12
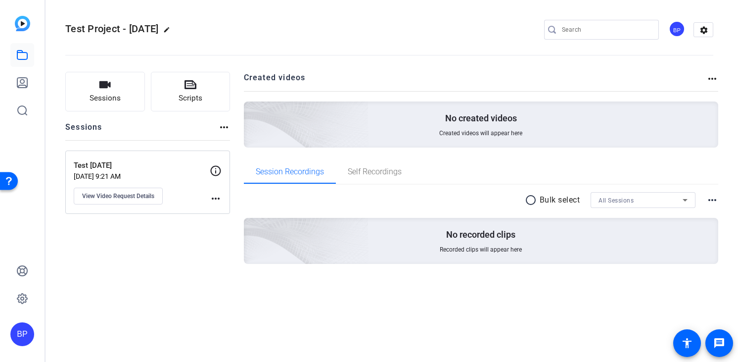
click at [170, 161] on p "Test 8/12/25" at bounding box center [142, 165] width 136 height 11
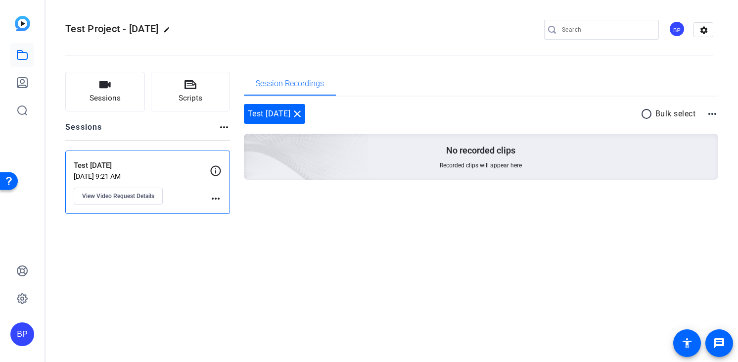
click at [647, 115] on mat-icon "radio_button_unchecked" at bounding box center [648, 114] width 15 height 12
click at [656, 113] on icon at bounding box center [656, 113] width 4 height 4
click at [126, 195] on span "View Video Request Details" at bounding box center [118, 196] width 72 height 8
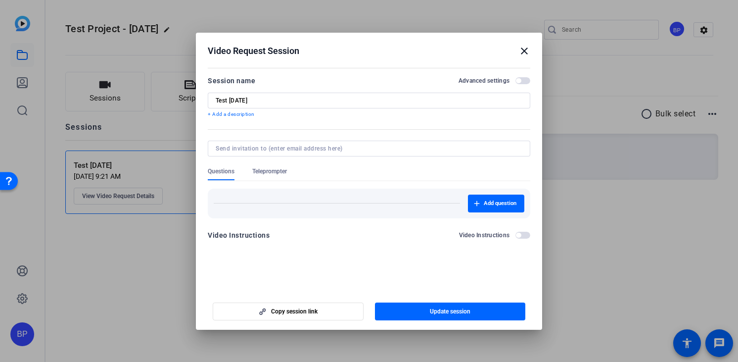
click at [527, 233] on span "button" at bounding box center [522, 235] width 15 height 7
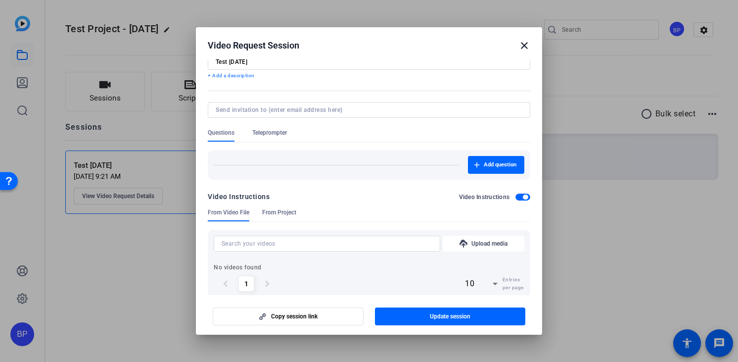
scroll to position [51, 0]
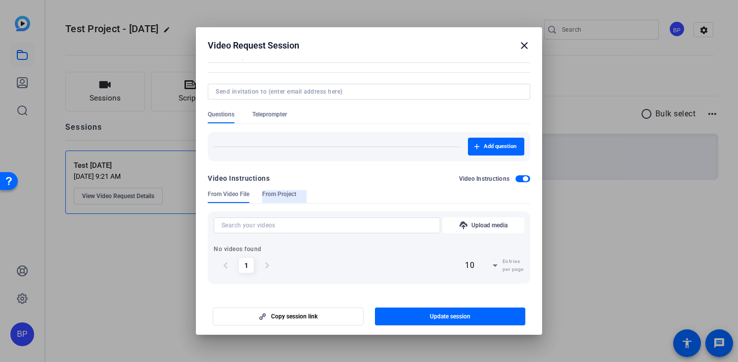
click at [278, 196] on span "From Project" at bounding box center [279, 194] width 34 height 8
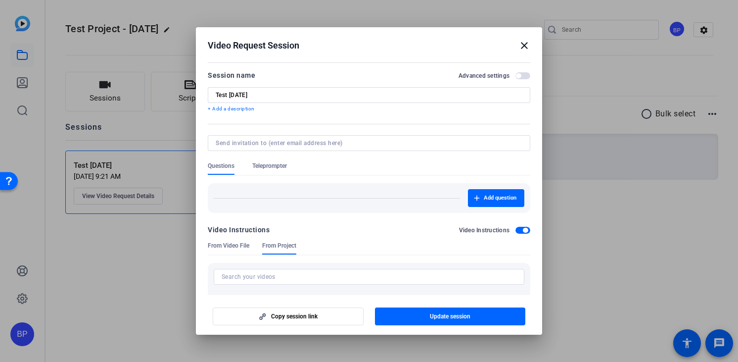
click at [521, 73] on span "button" at bounding box center [522, 75] width 15 height 7
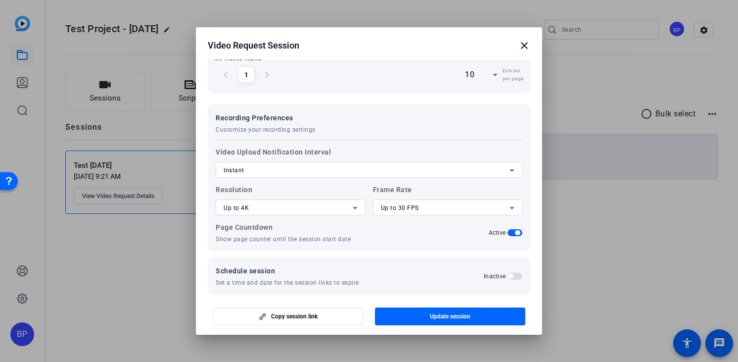
scroll to position [253, 0]
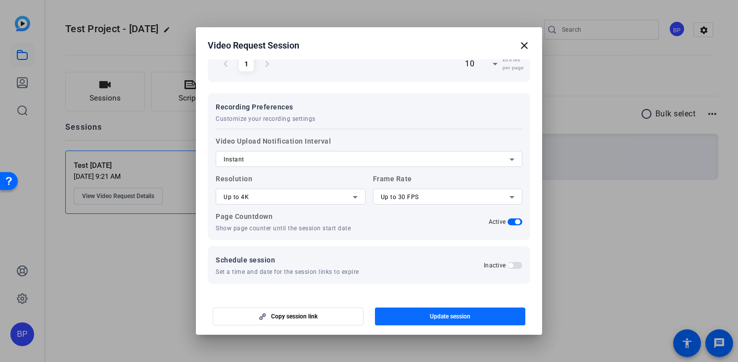
click at [398, 317] on span "button" at bounding box center [450, 316] width 151 height 24
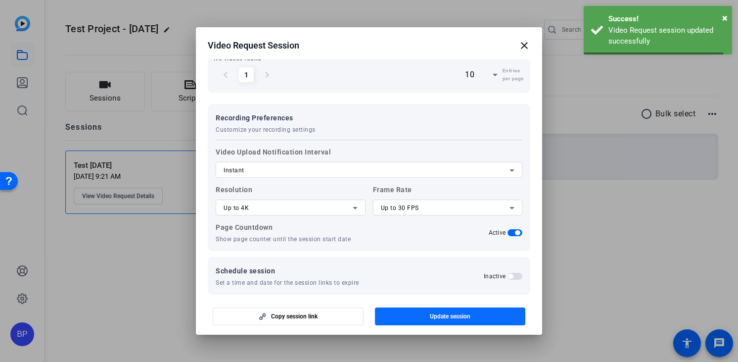
scroll to position [51, 0]
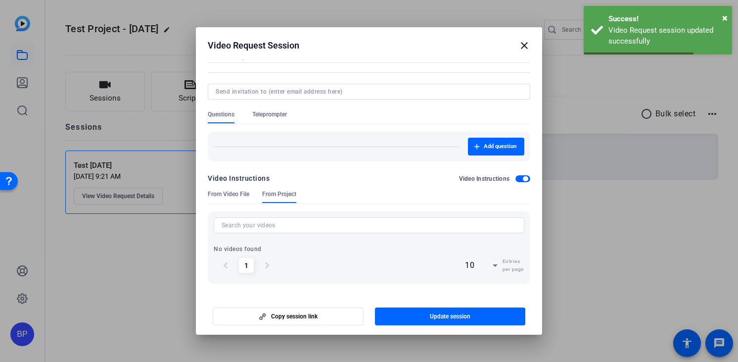
click at [528, 50] on mat-icon "close" at bounding box center [524, 46] width 12 height 12
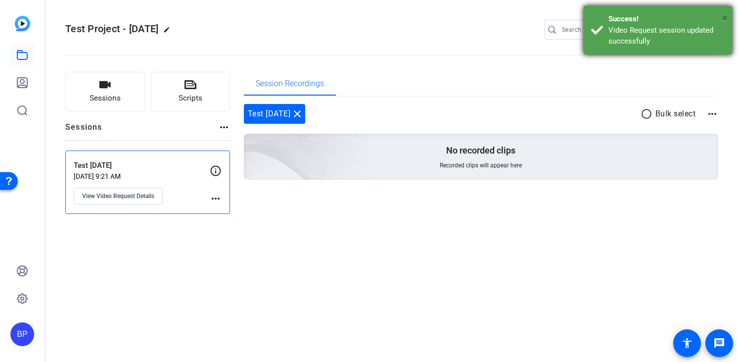
click at [727, 17] on span "×" at bounding box center [724, 18] width 5 height 12
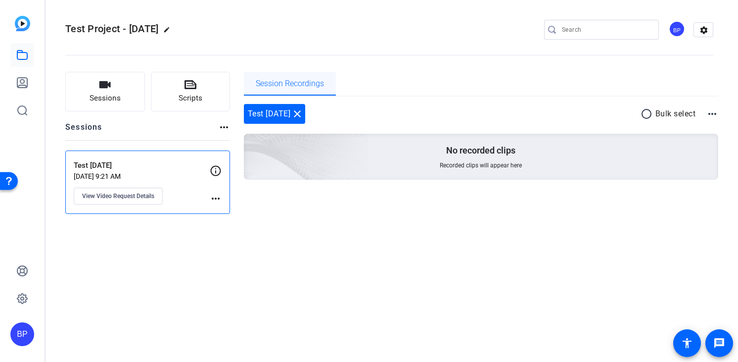
click at [288, 86] on span "Session Recordings" at bounding box center [290, 84] width 68 height 8
click at [104, 88] on icon "button" at bounding box center [104, 84] width 11 height 7
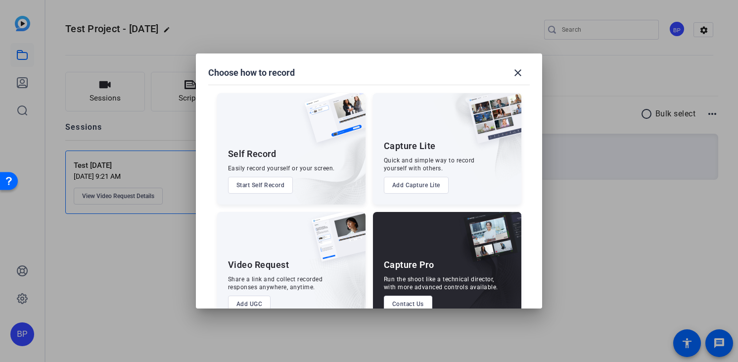
scroll to position [25, 0]
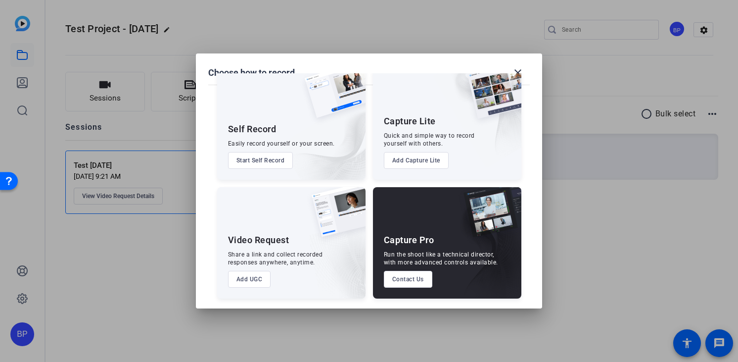
click at [146, 195] on div at bounding box center [369, 181] width 738 height 362
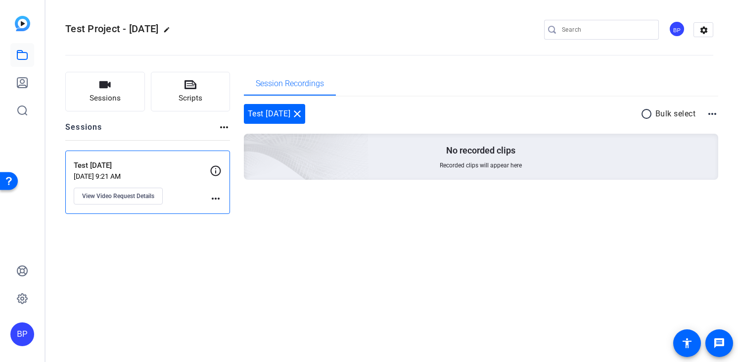
click at [218, 200] on mat-icon "more_horiz" at bounding box center [216, 198] width 12 height 12
click at [213, 196] on div at bounding box center [369, 181] width 738 height 362
click at [218, 171] on icon at bounding box center [216, 171] width 12 height 12
click at [217, 170] on icon at bounding box center [216, 171] width 12 height 12
click at [138, 173] on p "Aug 12, 2025 @ 9:21 AM" at bounding box center [142, 176] width 136 height 8
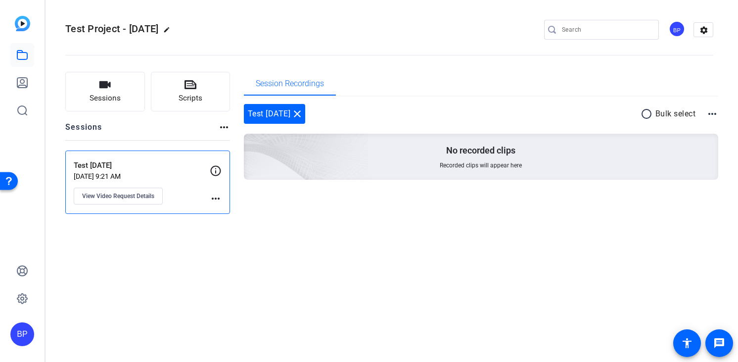
click at [718, 116] on mat-icon "more_horiz" at bounding box center [712, 114] width 12 height 12
click at [718, 116] on div at bounding box center [369, 181] width 738 height 362
click at [134, 101] on button "Sessions" at bounding box center [105, 92] width 80 height 40
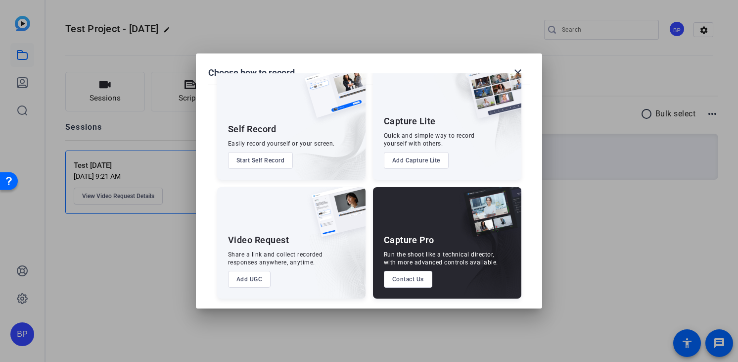
click at [254, 280] on button "Add UGC" at bounding box center [249, 279] width 43 height 17
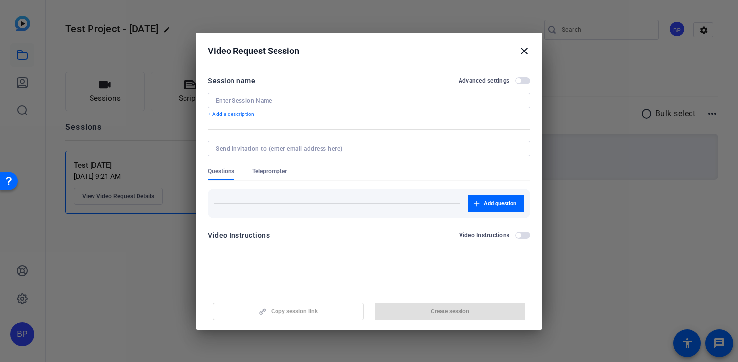
click at [531, 47] on h2 "Video Request Session close" at bounding box center [369, 49] width 346 height 32
click at [524, 49] on mat-icon "close" at bounding box center [524, 51] width 12 height 12
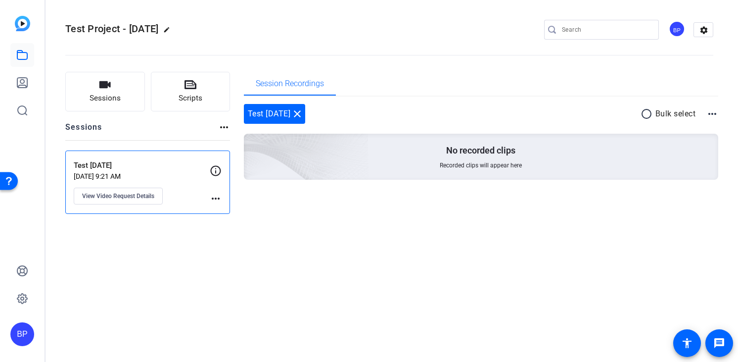
click at [179, 170] on p "Test 8/12/25" at bounding box center [142, 165] width 136 height 11
click at [270, 117] on div "Test 8/12/25 close" at bounding box center [275, 114] width 62 height 20
click at [302, 114] on mat-icon "close" at bounding box center [297, 114] width 12 height 12
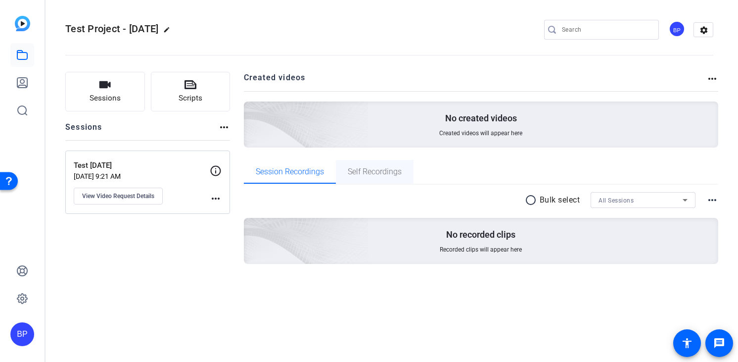
click at [364, 172] on span "Self Recordings" at bounding box center [375, 172] width 54 height 8
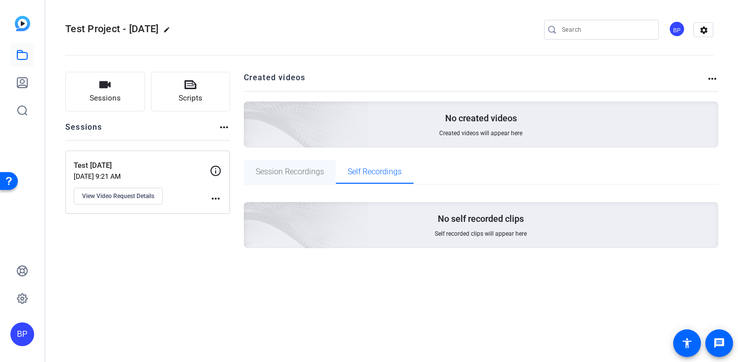
click at [280, 168] on span "Session Recordings" at bounding box center [290, 172] width 68 height 8
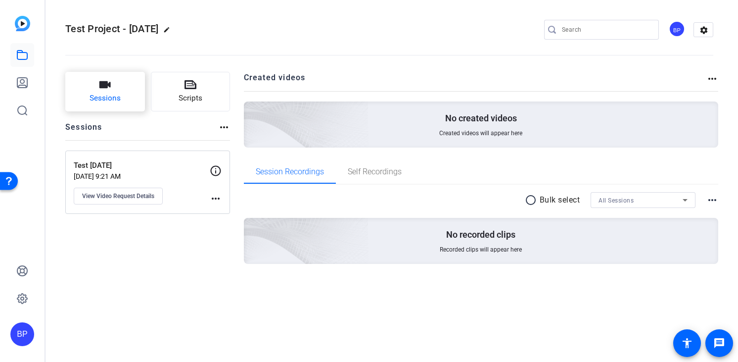
click at [80, 92] on button "Sessions" at bounding box center [105, 92] width 80 height 40
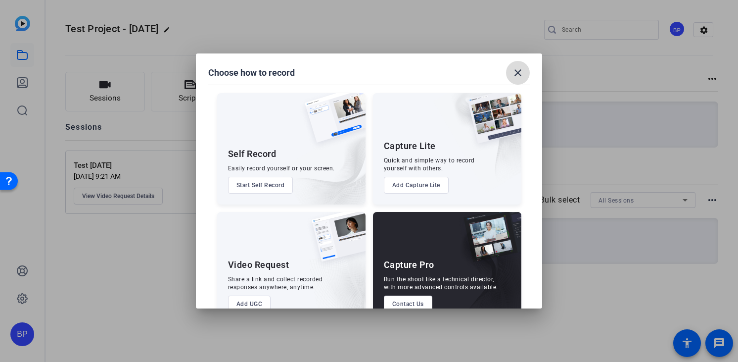
click at [515, 72] on mat-icon "close" at bounding box center [518, 73] width 12 height 12
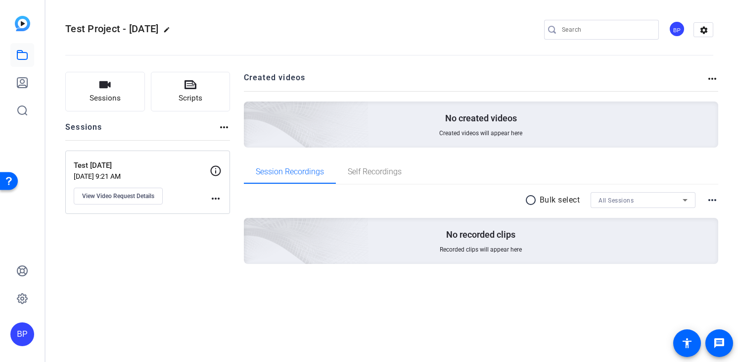
click at [120, 172] on p "Aug 12, 2025 @ 9:21 AM" at bounding box center [142, 176] width 136 height 8
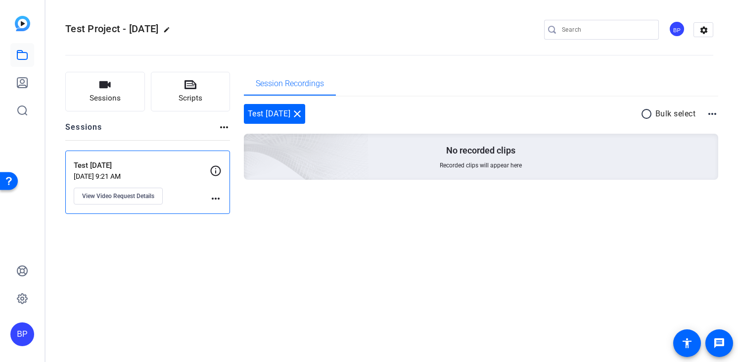
click at [127, 173] on p "Aug 12, 2025 @ 9:21 AM" at bounding box center [142, 176] width 136 height 8
click at [218, 195] on mat-icon "more_horiz" at bounding box center [216, 198] width 12 height 12
click at [218, 195] on div at bounding box center [369, 181] width 738 height 362
click at [159, 176] on p "Aug 12, 2025 @ 9:21 AM" at bounding box center [142, 176] width 136 height 8
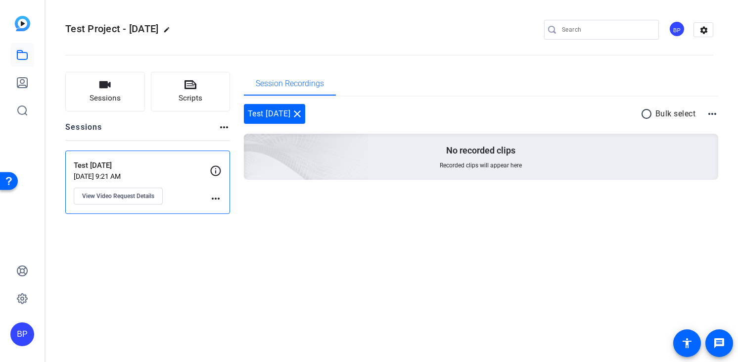
click at [213, 199] on mat-icon "more_horiz" at bounding box center [216, 198] width 12 height 12
click at [151, 207] on div at bounding box center [369, 181] width 738 height 362
click at [150, 193] on span "View Video Request Details" at bounding box center [118, 196] width 72 height 8
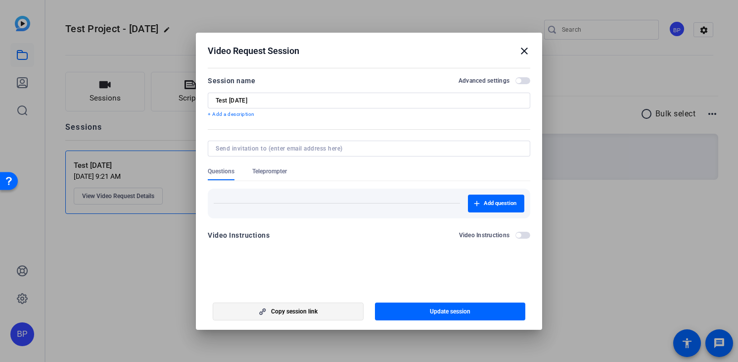
click at [297, 311] on span "Copy session link" at bounding box center [294, 311] width 46 height 8
click at [526, 54] on mat-icon "close" at bounding box center [524, 51] width 12 height 12
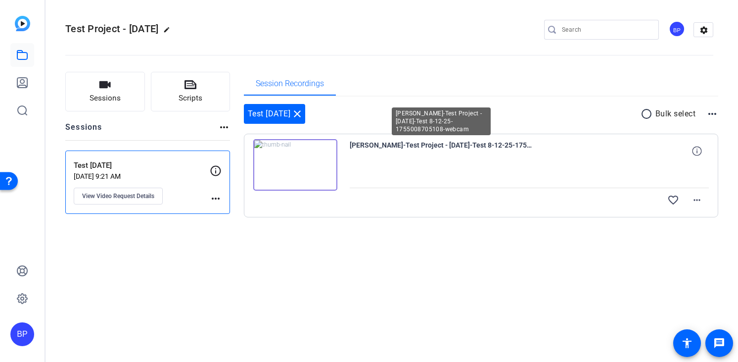
click at [420, 150] on span "Ben Petty-Test Project - 8-12-25-Test 8-12-25-1755008705108-webcam" at bounding box center [441, 151] width 183 height 24
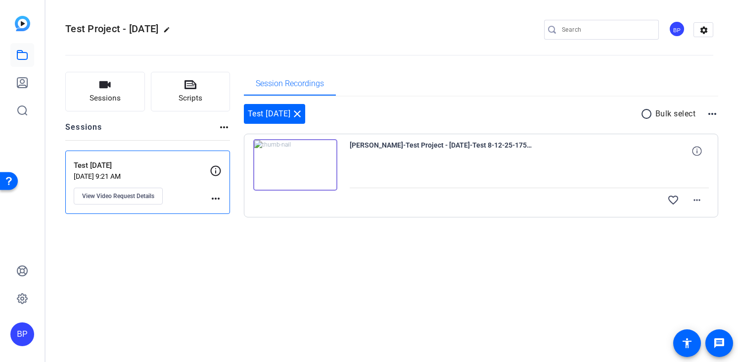
click at [417, 147] on span "Ben Petty-Test Project - 8-12-25-Test 8-12-25-1755008705108-webcam" at bounding box center [441, 151] width 183 height 24
click at [697, 204] on mat-icon "more_horiz" at bounding box center [697, 200] width 12 height 12
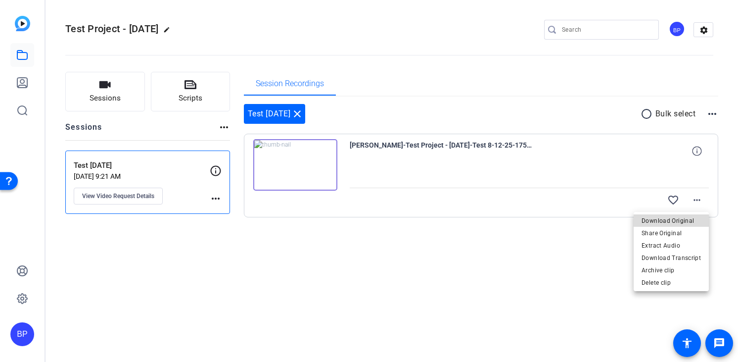
click at [691, 215] on span "Download Original" at bounding box center [671, 221] width 59 height 12
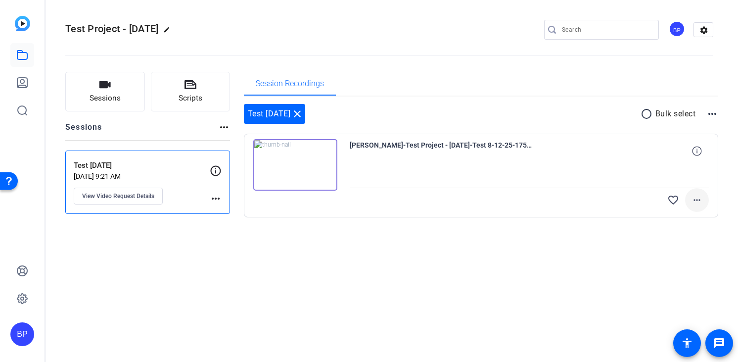
click at [698, 201] on mat-icon "more_horiz" at bounding box center [697, 200] width 12 height 12
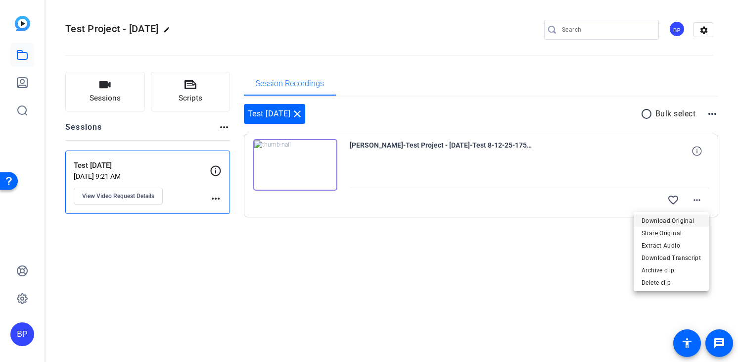
click at [692, 217] on span "Download Original" at bounding box center [671, 221] width 59 height 12
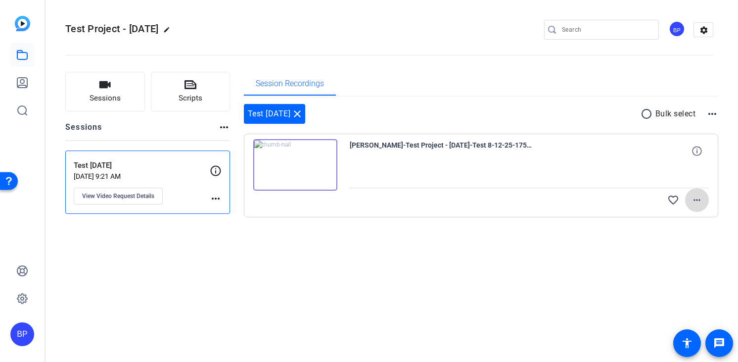
click at [695, 198] on mat-icon "more_horiz" at bounding box center [697, 200] width 12 height 12
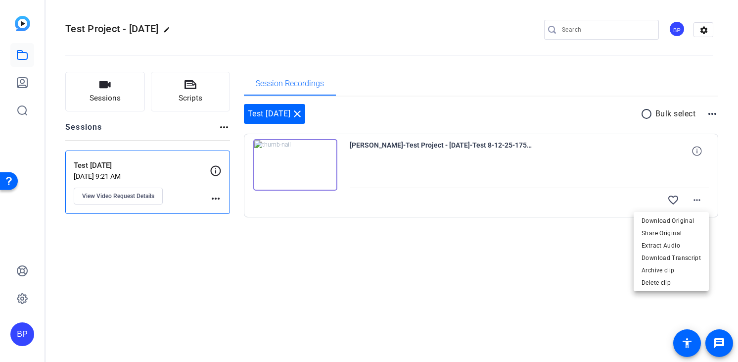
click at [518, 235] on div at bounding box center [369, 181] width 738 height 362
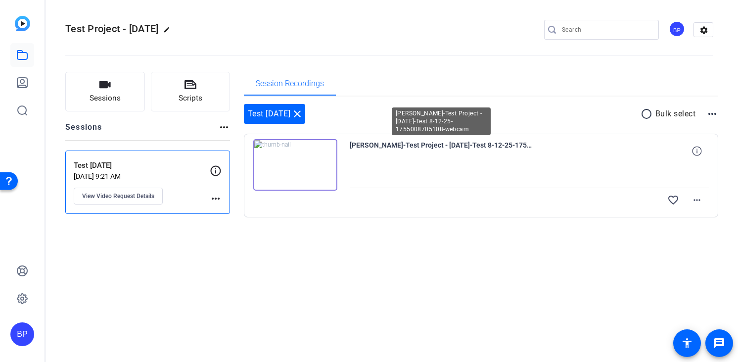
click at [460, 151] on span "Ben Petty-Test Project - 8-12-25-Test 8-12-25-1755008705108-webcam" at bounding box center [441, 151] width 183 height 24
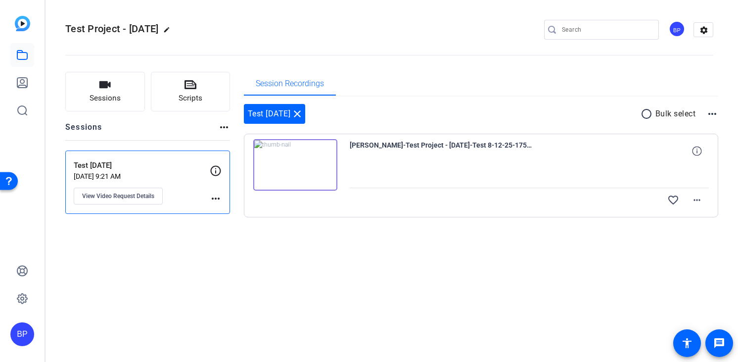
click at [302, 175] on img at bounding box center [295, 164] width 84 height 51
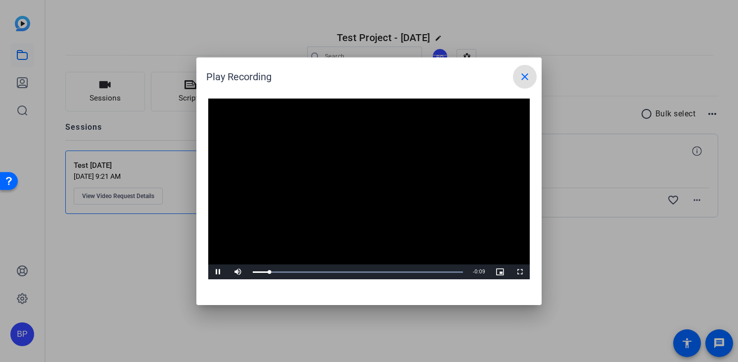
click at [320, 183] on video "Video Player" at bounding box center [369, 188] width 322 height 181
click at [522, 78] on mat-icon "close" at bounding box center [525, 77] width 12 height 12
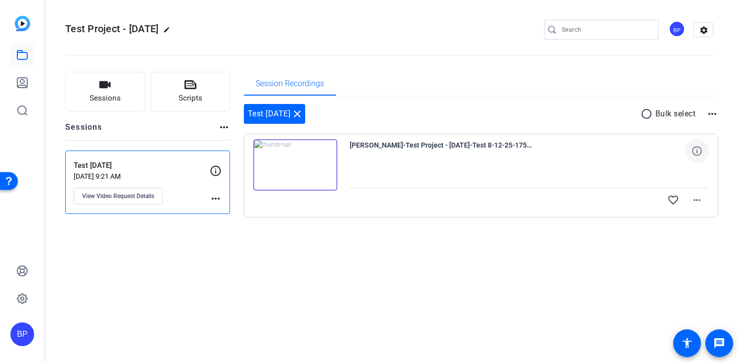
click at [696, 151] on icon at bounding box center [696, 150] width 9 height 9
click at [700, 200] on mat-icon "more_horiz" at bounding box center [697, 200] width 12 height 12
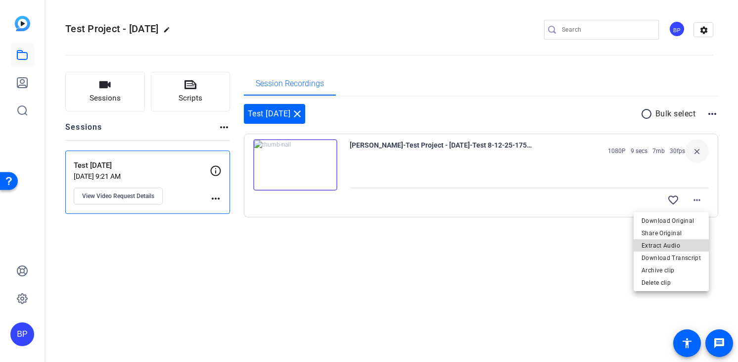
click at [687, 244] on span "Extract Audio" at bounding box center [671, 245] width 59 height 12
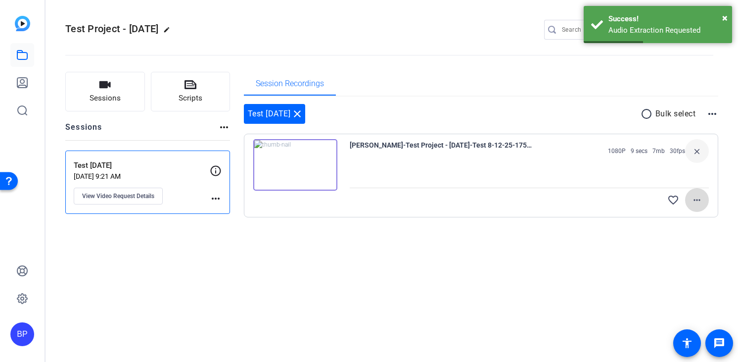
click at [698, 196] on mat-icon "more_horiz" at bounding box center [697, 200] width 12 height 12
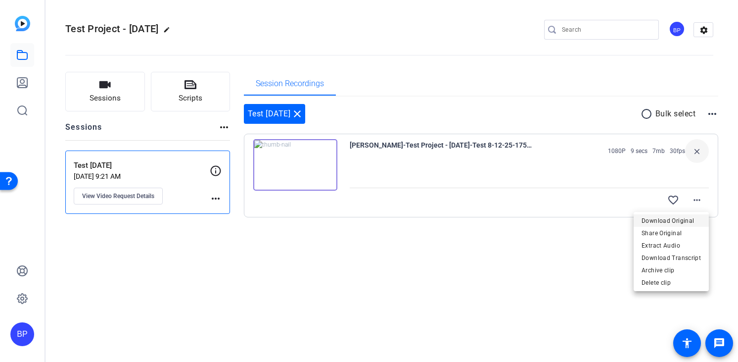
click at [685, 220] on span "Download Original" at bounding box center [671, 221] width 59 height 12
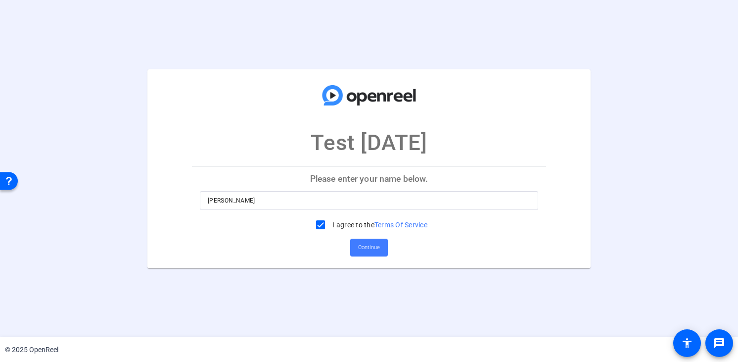
click at [359, 243] on span "Continue" at bounding box center [369, 247] width 22 height 15
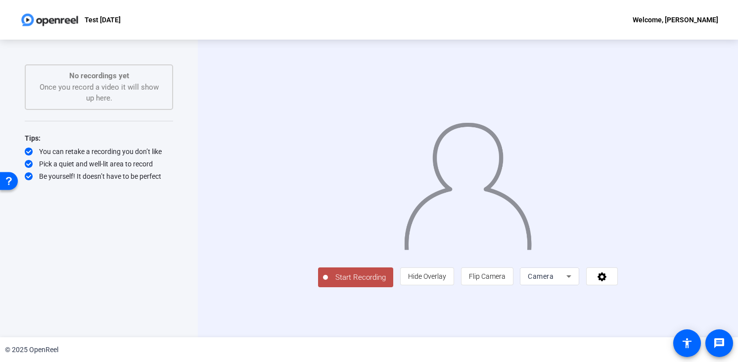
scroll to position [2, 0]
click at [446, 280] on span "Hide Overlay" at bounding box center [427, 276] width 38 height 8
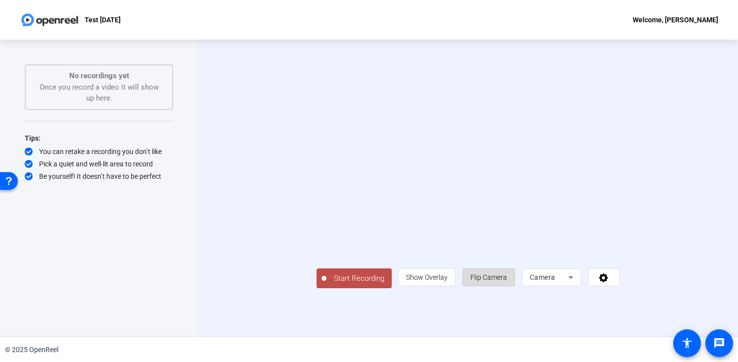
click at [507, 281] on span "Flip Camera" at bounding box center [488, 277] width 37 height 8
click at [568, 283] on div "Camera" at bounding box center [549, 277] width 39 height 12
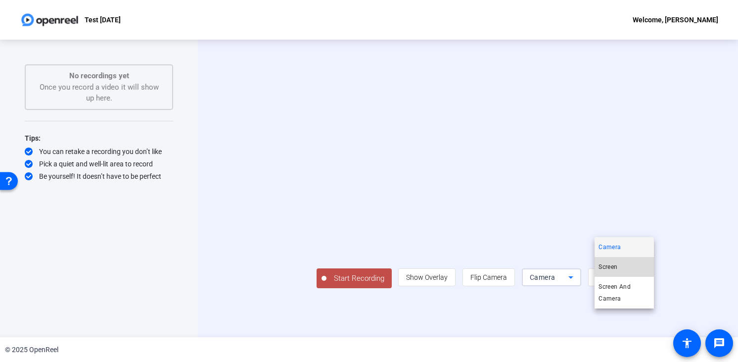
click at [615, 268] on span "Screen" at bounding box center [608, 267] width 19 height 12
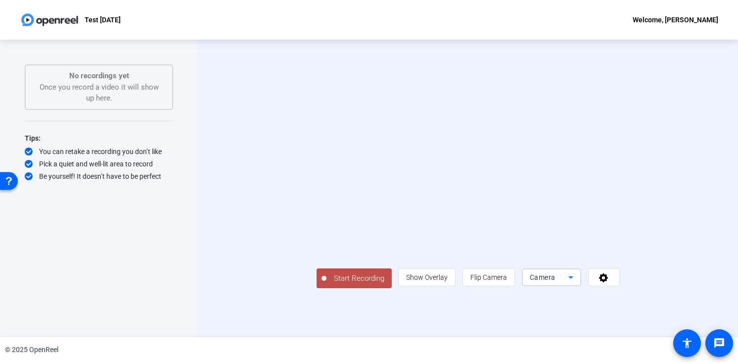
scroll to position [0, 0]
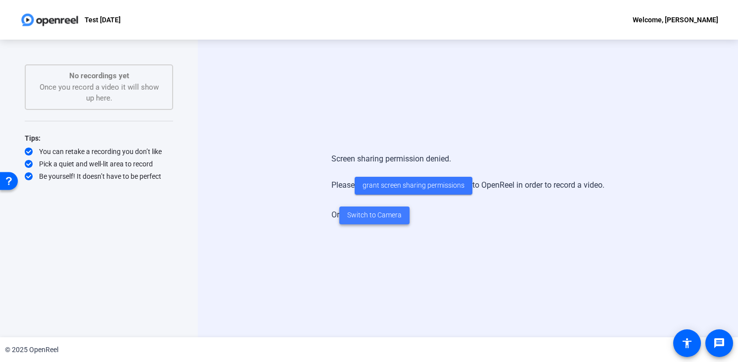
click at [357, 210] on span "Switch to Camera" at bounding box center [374, 215] width 54 height 10
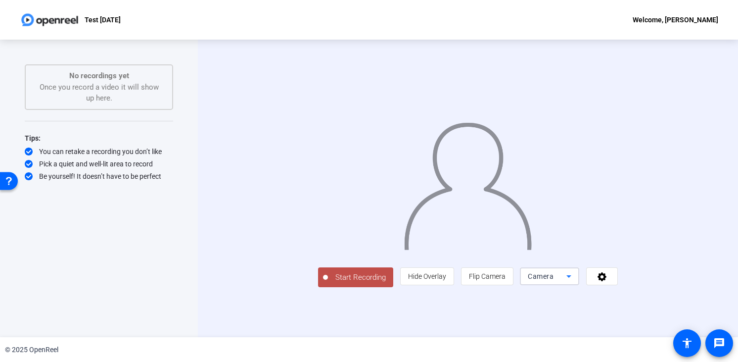
click at [566, 282] on div "Camera" at bounding box center [547, 276] width 39 height 12
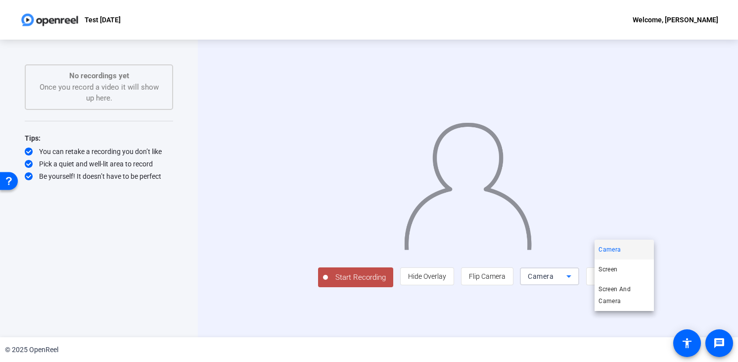
click at [677, 319] on div at bounding box center [369, 181] width 738 height 362
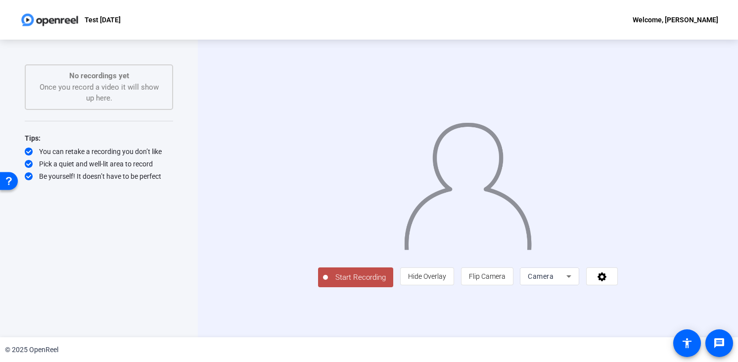
click at [608, 281] on icon at bounding box center [602, 276] width 11 height 10
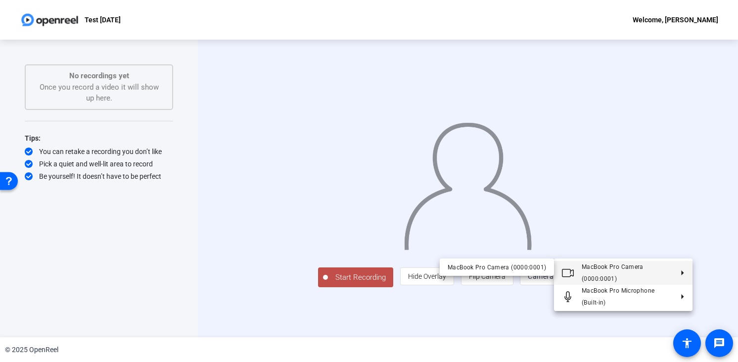
click at [726, 276] on div at bounding box center [369, 181] width 738 height 362
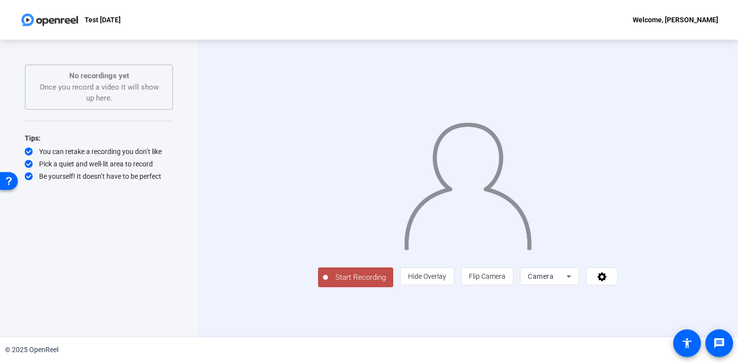
scroll to position [2, 0]
click at [328, 283] on span "Start Recording" at bounding box center [360, 277] width 65 height 11
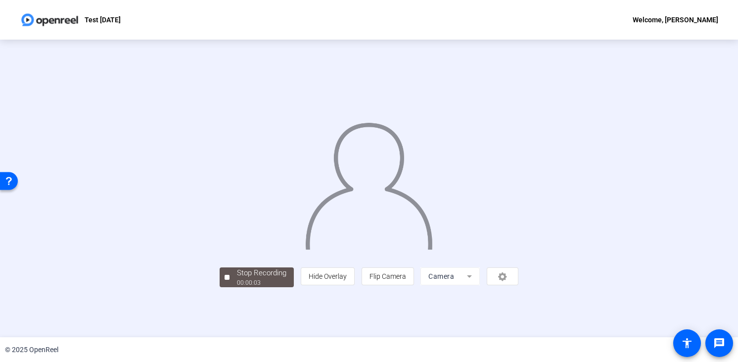
scroll to position [29, 0]
click at [225, 279] on div at bounding box center [227, 277] width 5 height 5
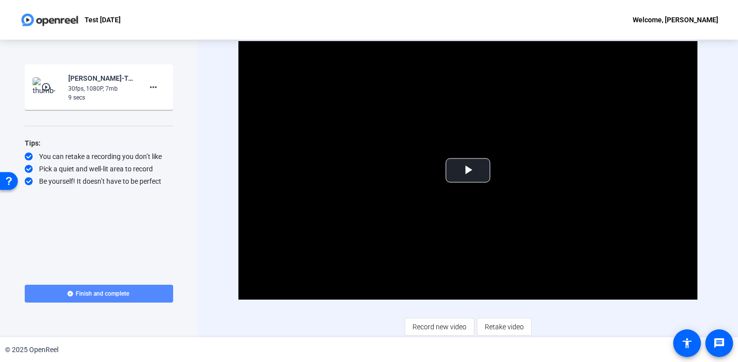
click at [159, 294] on span at bounding box center [99, 293] width 148 height 24
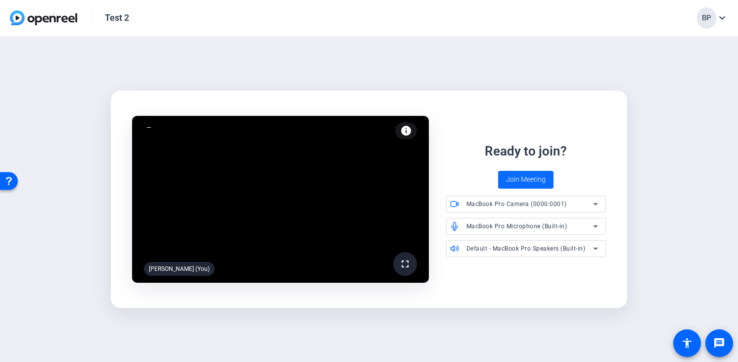
click at [538, 181] on span "Join Meeting" at bounding box center [526, 179] width 40 height 10
